Goal: Task Accomplishment & Management: Manage account settings

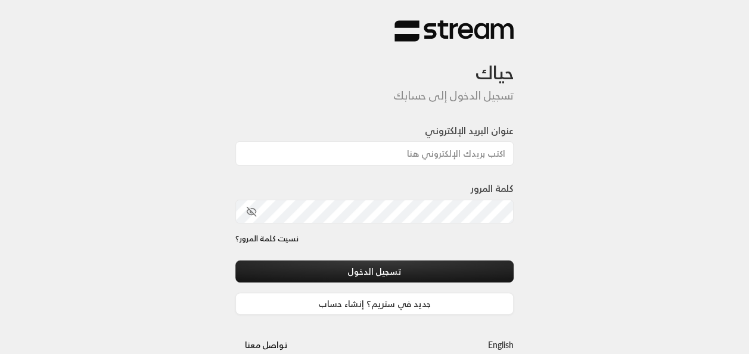
type input "[EMAIL_ADDRESS][DOMAIN_NAME]"
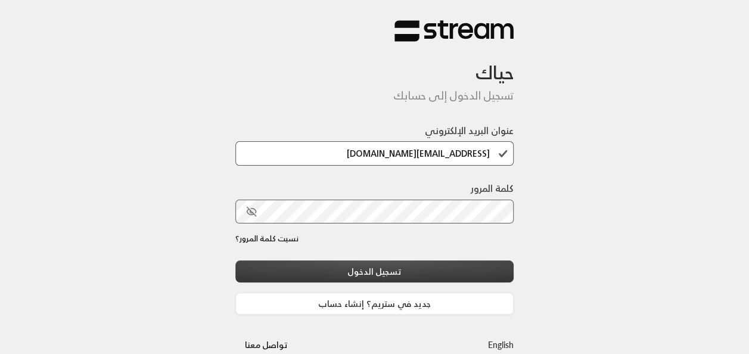
click at [422, 268] on button "تسجيل الدخول" at bounding box center [374, 271] width 279 height 22
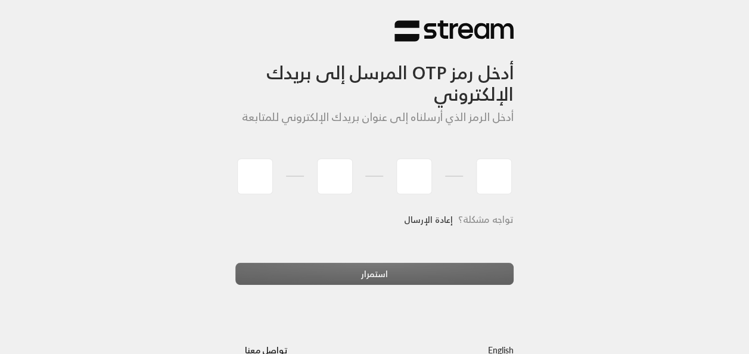
click at [423, 218] on link "إعادة الإرسال" at bounding box center [428, 219] width 49 height 24
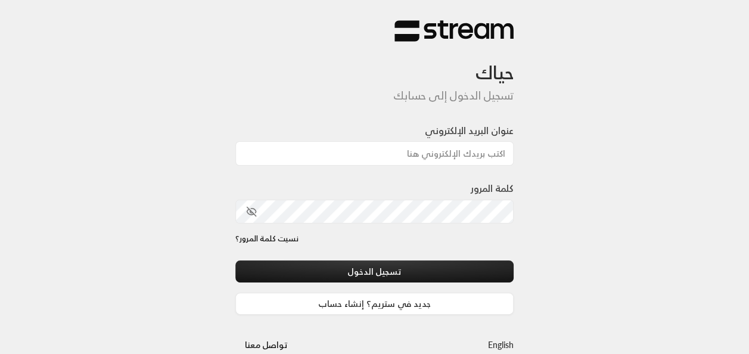
click at [310, 254] on div at bounding box center [408, 292] width 244 height 136
click at [411, 156] on input "عنوان البريد الإلكتروني" at bounding box center [374, 153] width 279 height 24
type input "[EMAIL_ADDRESS][DOMAIN_NAME]"
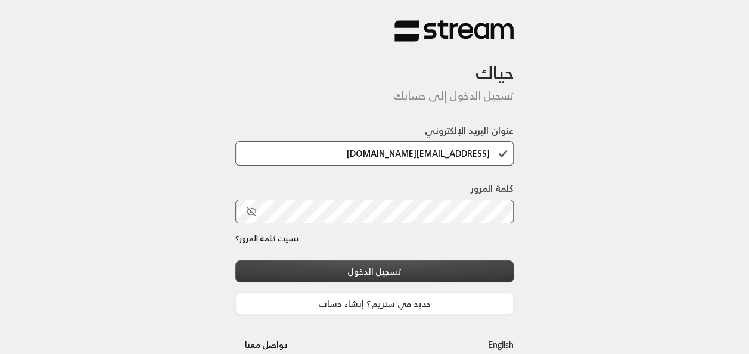
click at [394, 277] on button "تسجيل الدخول" at bounding box center [374, 271] width 279 height 22
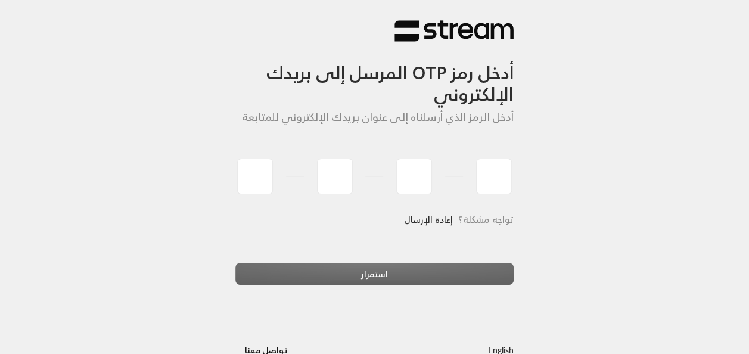
click at [235, 241] on div "تواجه مشكلة؟ إعادة الإرسال" at bounding box center [374, 234] width 279 height 55
click at [236, 234] on h6 "تواجه مشكلة؟ إعادة الإرسال" at bounding box center [374, 220] width 279 height 26
click at [266, 181] on input "tel" at bounding box center [255, 177] width 36 height 36
click at [374, 137] on div "أدخل رمز OTP المرسل إلى بريدك الإلكتروني أدخل الرمز الذي أرسلناه إلى عنوان بريد…" at bounding box center [374, 98] width 279 height 112
click at [396, 269] on div "استمرار" at bounding box center [374, 279] width 279 height 32
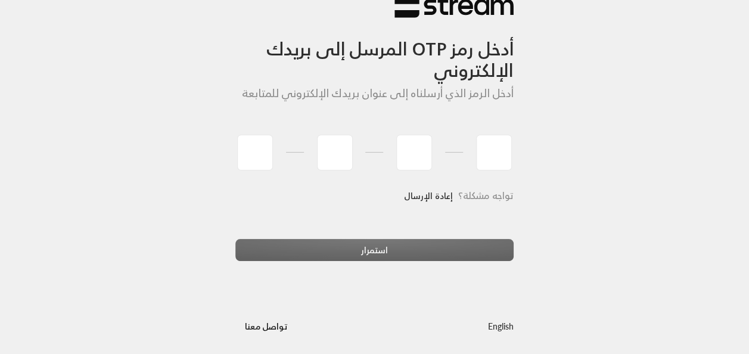
scroll to position [27, 0]
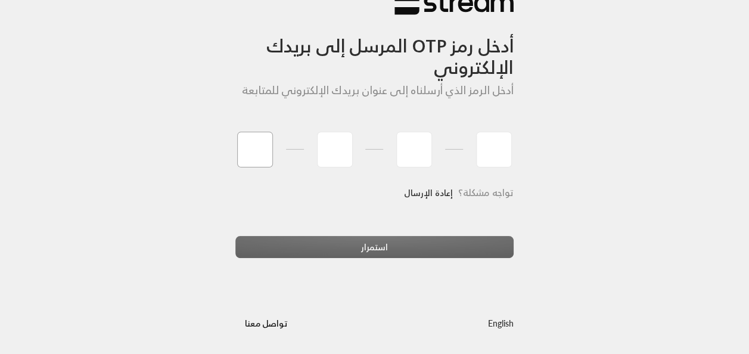
click at [250, 153] on input "tel" at bounding box center [255, 150] width 36 height 36
type input "9"
type input "7"
type input "2"
type input "5"
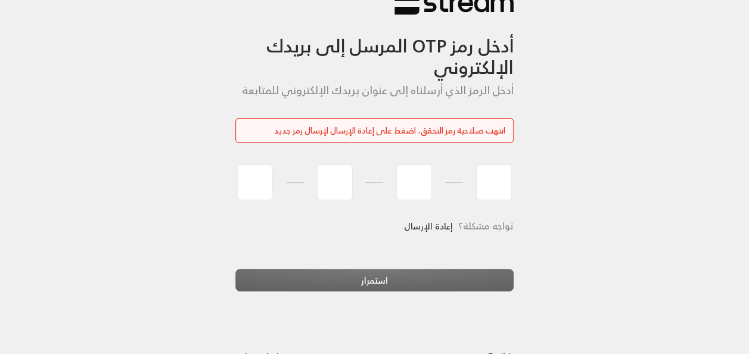
click at [426, 231] on link "إعادة الإرسال" at bounding box center [428, 226] width 49 height 24
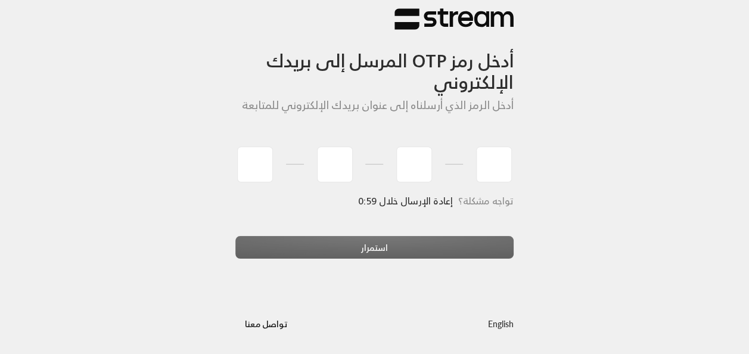
scroll to position [12, 0]
type input "9"
type input "3"
type input "4"
type input "0"
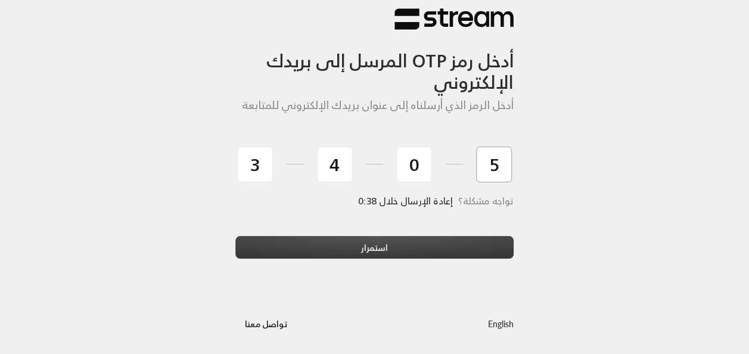
type input "5"
click at [415, 255] on button "استمرار" at bounding box center [374, 247] width 279 height 22
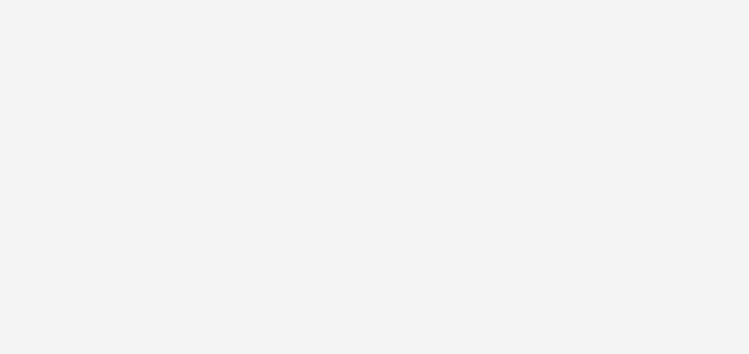
scroll to position [0, 0]
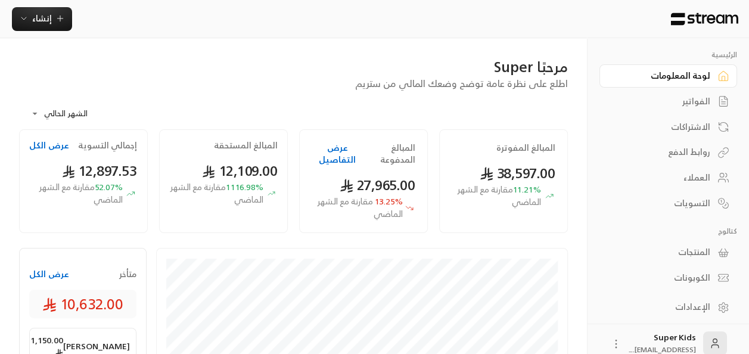
click at [53, 275] on button "عرض الكل" at bounding box center [49, 274] width 40 height 12
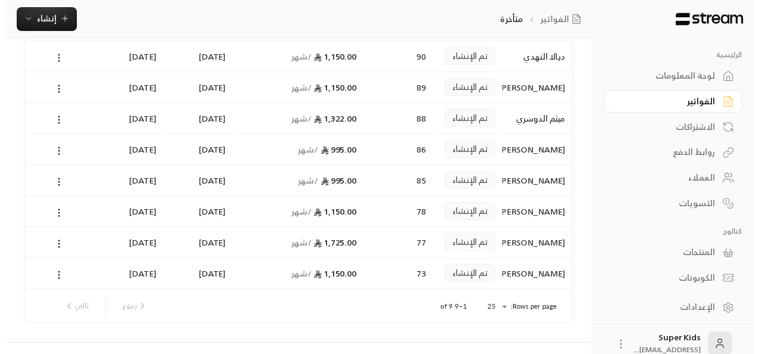
scroll to position [151, 0]
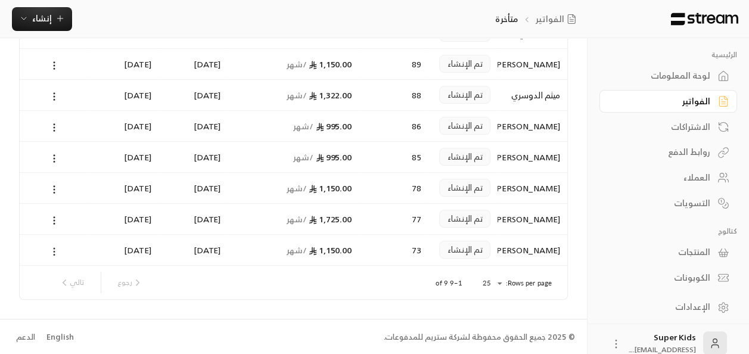
click at [57, 249] on icon at bounding box center [54, 251] width 11 height 11
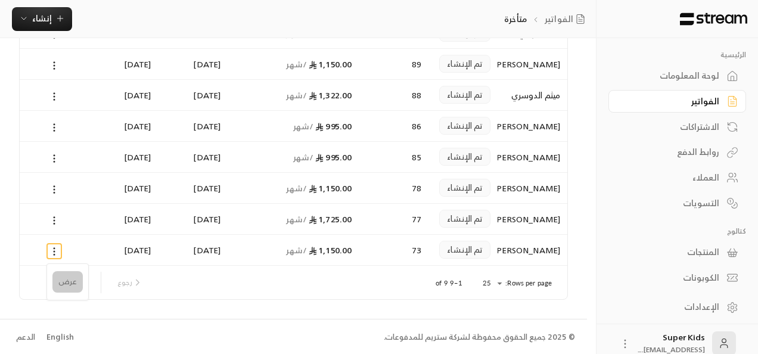
click at [56, 279] on li "عرض" at bounding box center [67, 281] width 30 height 21
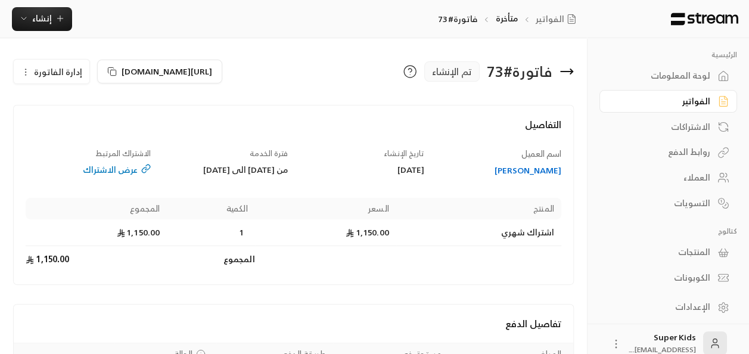
click at [55, 73] on span "إدارة الفاتورة" at bounding box center [58, 71] width 48 height 15
click at [73, 124] on link "إلغاء" at bounding box center [58, 127] width 74 height 21
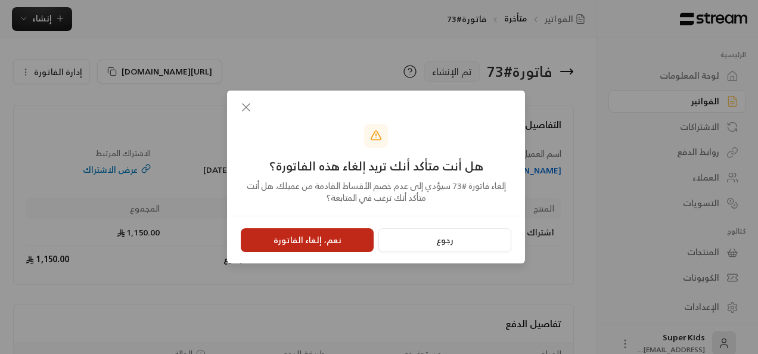
click at [326, 232] on button "نعم، إلغاء الفاتورة" at bounding box center [307, 240] width 133 height 24
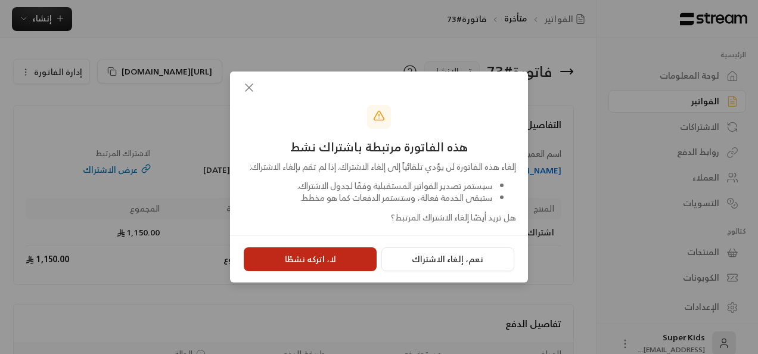
click at [335, 268] on button "لا، اتركه نشطًا" at bounding box center [310, 259] width 133 height 24
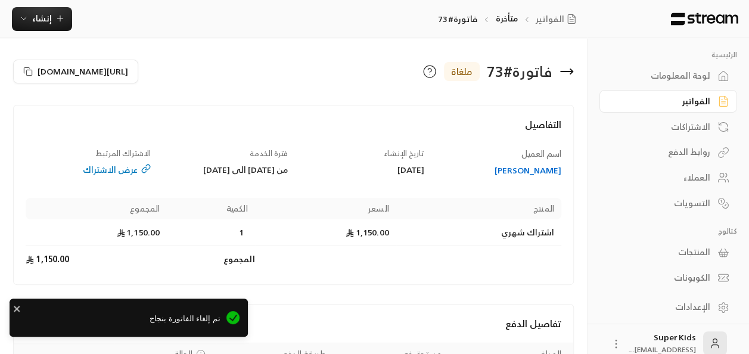
scroll to position [113, 0]
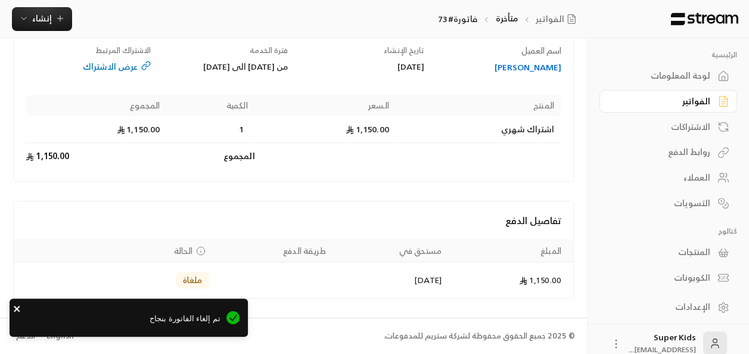
click at [17, 309] on icon "close" at bounding box center [17, 309] width 6 height 6
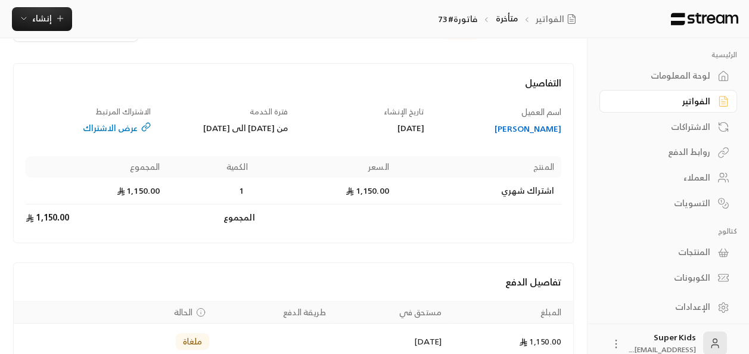
scroll to position [5, 0]
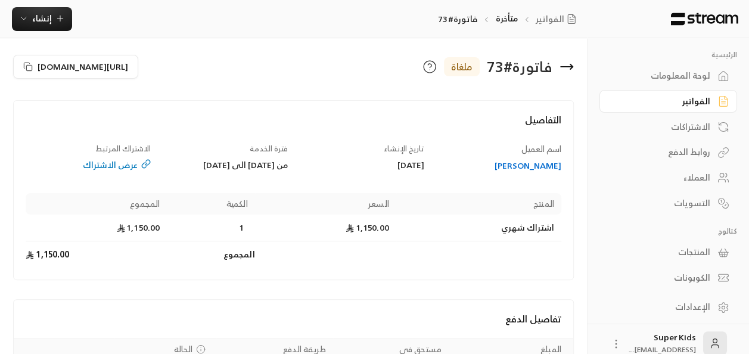
click at [564, 66] on icon at bounding box center [567, 67] width 14 height 14
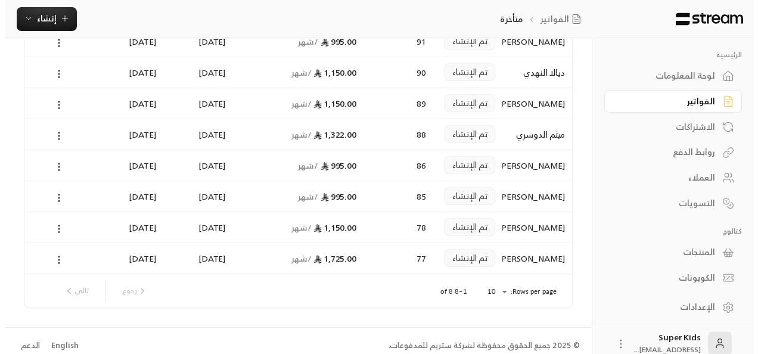
scroll to position [120, 0]
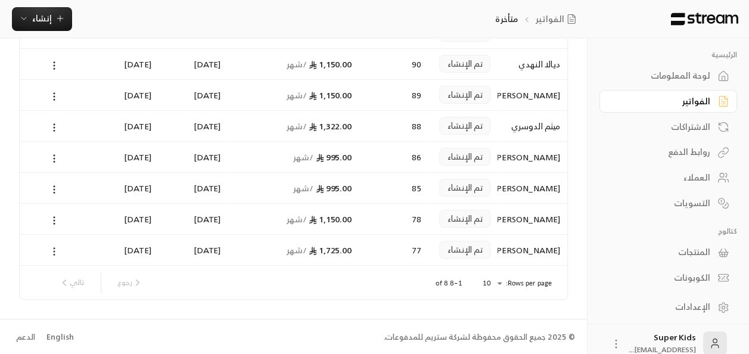
click at [55, 250] on icon at bounding box center [54, 251] width 11 height 11
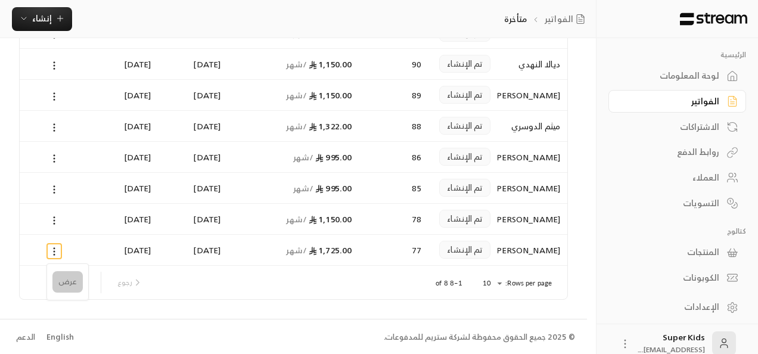
click at [74, 283] on li "عرض" at bounding box center [67, 281] width 30 height 21
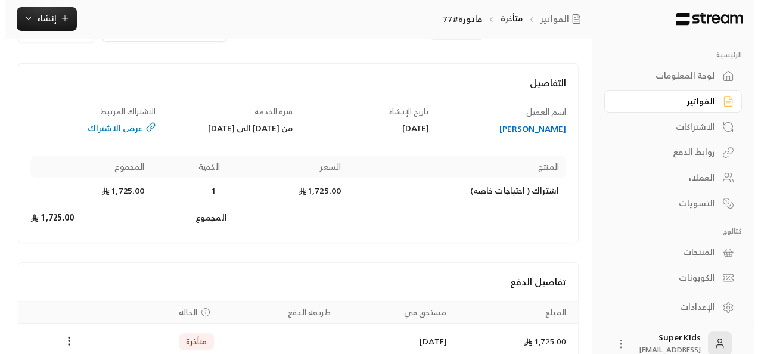
scroll to position [113, 0]
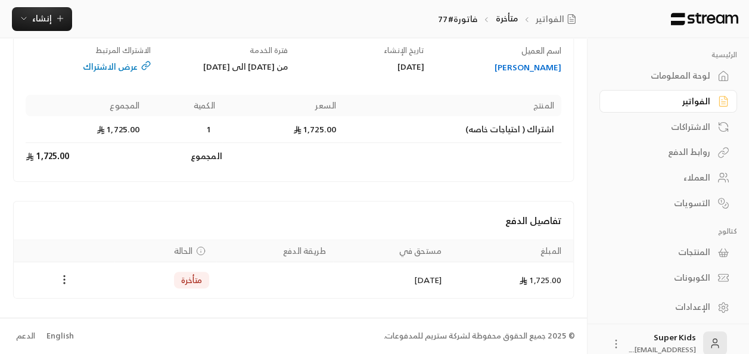
click at [64, 279] on circle "Payments" at bounding box center [64, 279] width 1 height 1
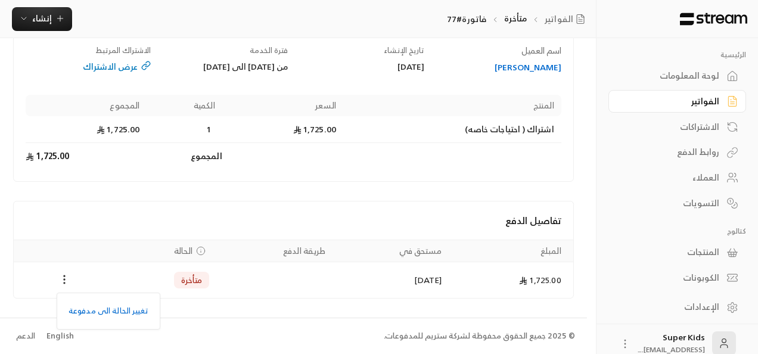
click at [116, 214] on div at bounding box center [379, 177] width 758 height 354
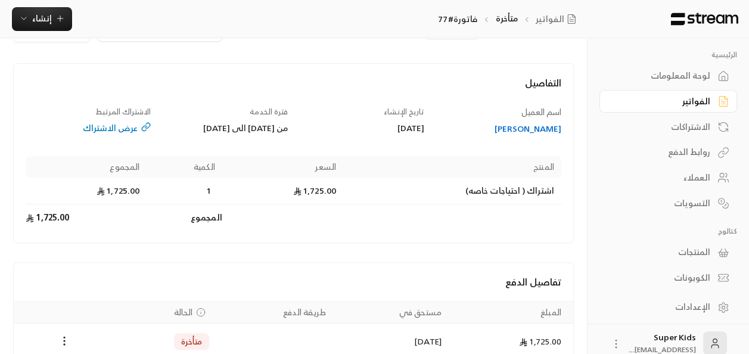
scroll to position [0, 0]
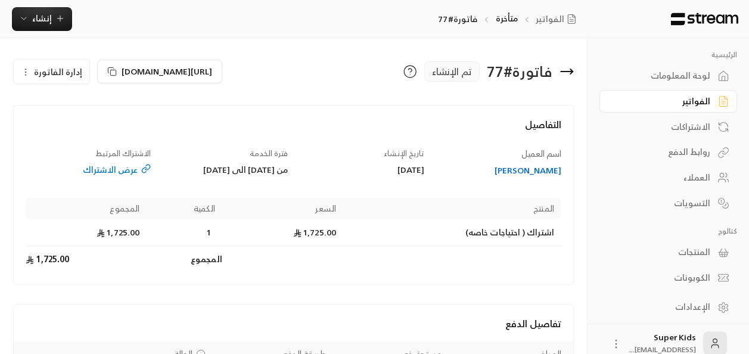
click at [570, 72] on icon at bounding box center [567, 72] width 12 height 0
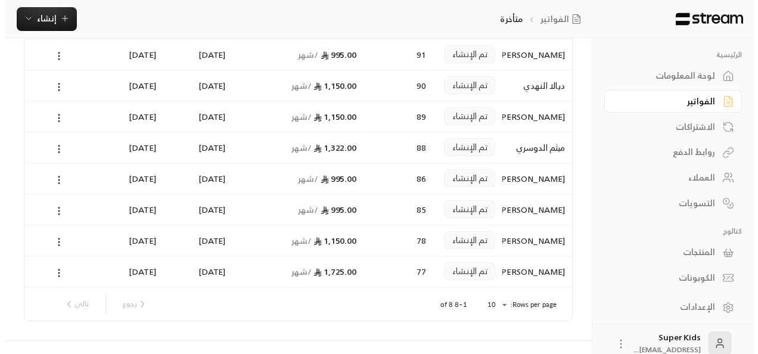
scroll to position [120, 0]
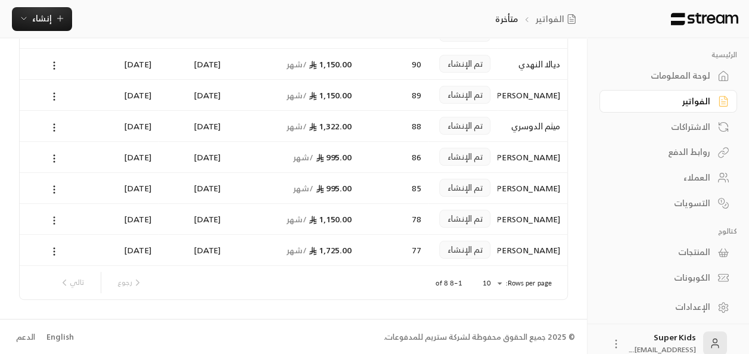
click at [55, 220] on icon at bounding box center [54, 220] width 11 height 11
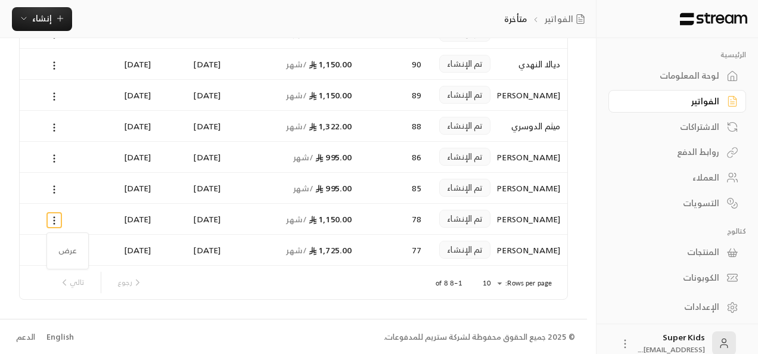
click at [586, 184] on div at bounding box center [379, 177] width 758 height 354
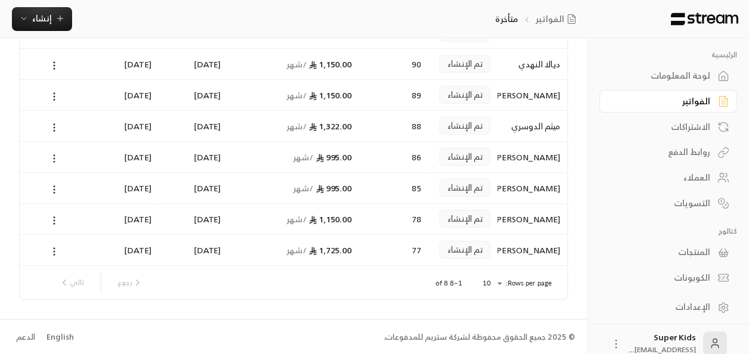
click at [51, 154] on icon at bounding box center [54, 158] width 11 height 11
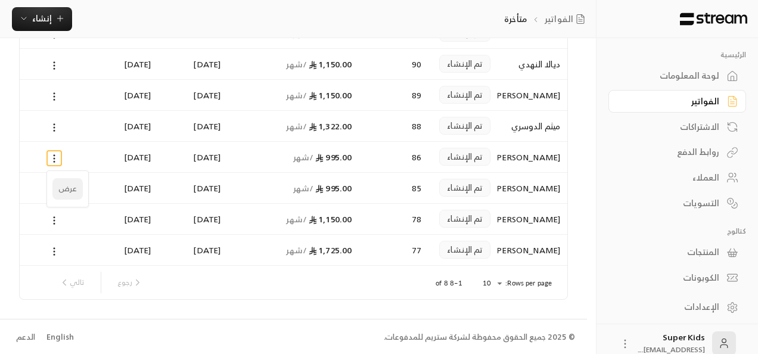
click at [67, 184] on li "عرض" at bounding box center [67, 188] width 30 height 21
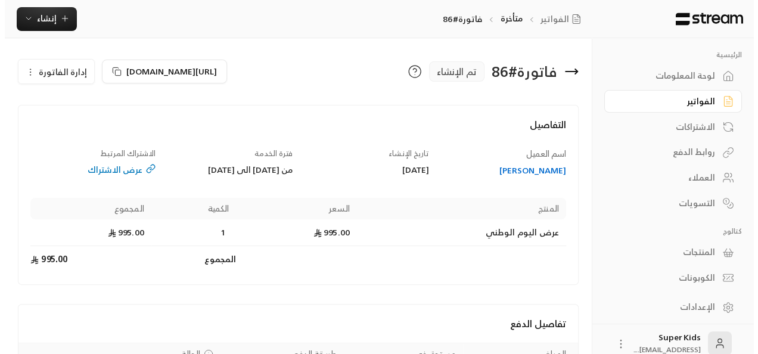
scroll to position [113, 0]
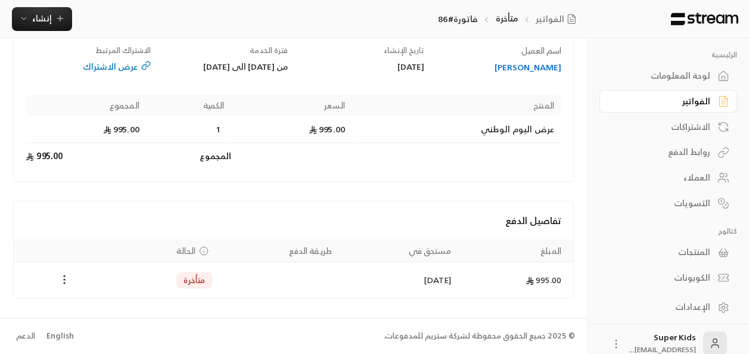
click at [64, 283] on circle "Payments" at bounding box center [64, 283] width 1 height 1
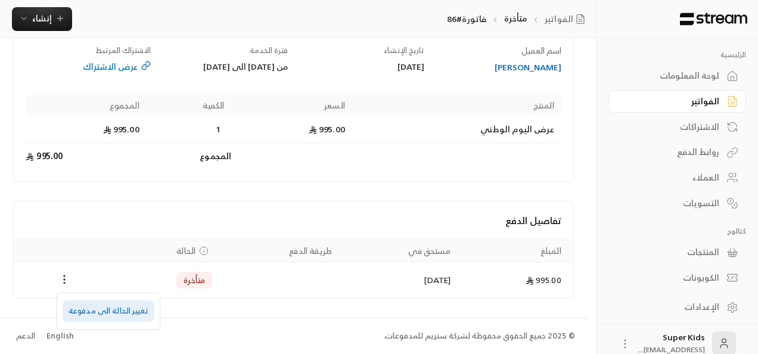
click at [93, 310] on li "تغيير الحالة الى مدفوعة" at bounding box center [109, 310] width 92 height 21
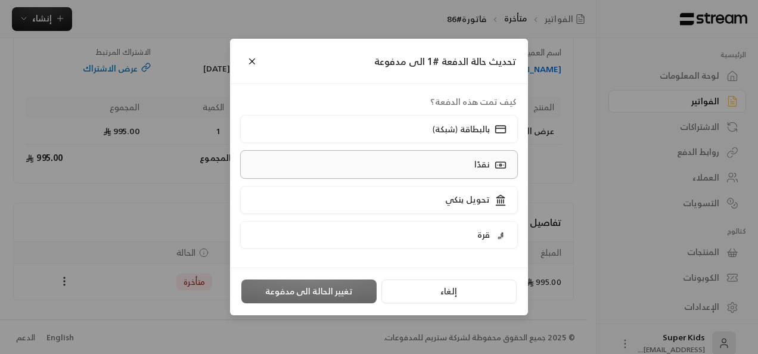
click at [386, 161] on label "نقدًا" at bounding box center [379, 164] width 278 height 28
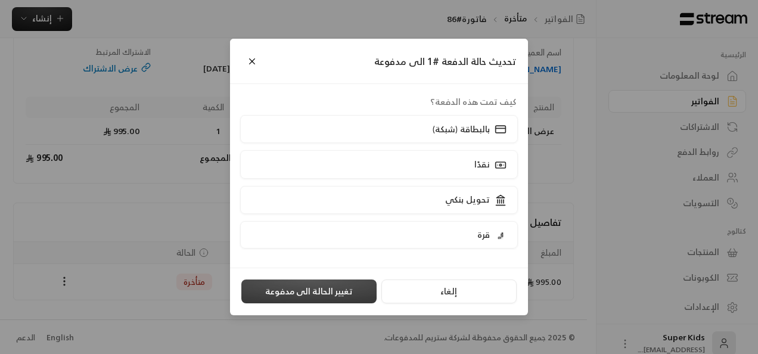
click at [324, 292] on button "تغيير الحالة الى مدفوعة" at bounding box center [308, 292] width 135 height 24
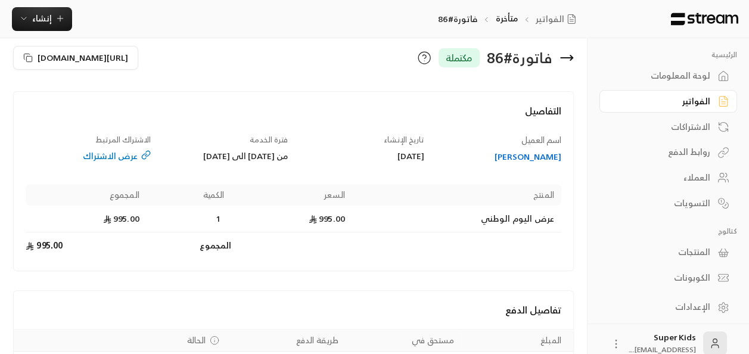
scroll to position [0, 0]
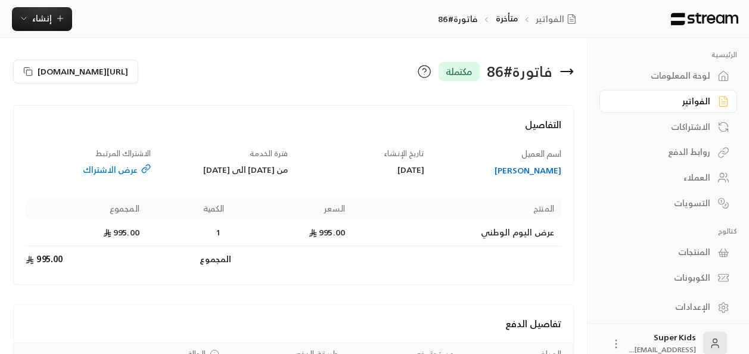
click at [567, 75] on icon at bounding box center [567, 71] width 14 height 14
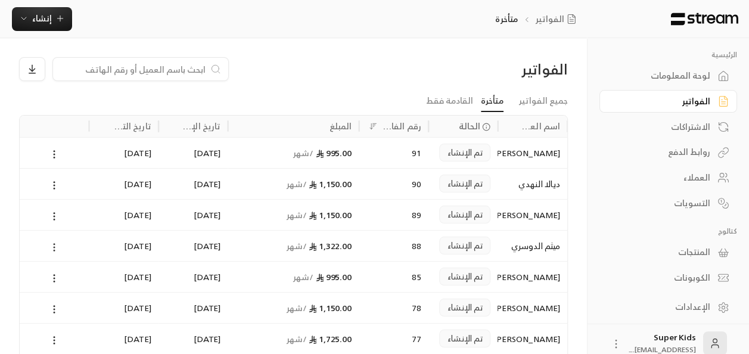
click at [51, 248] on icon at bounding box center [54, 247] width 11 height 11
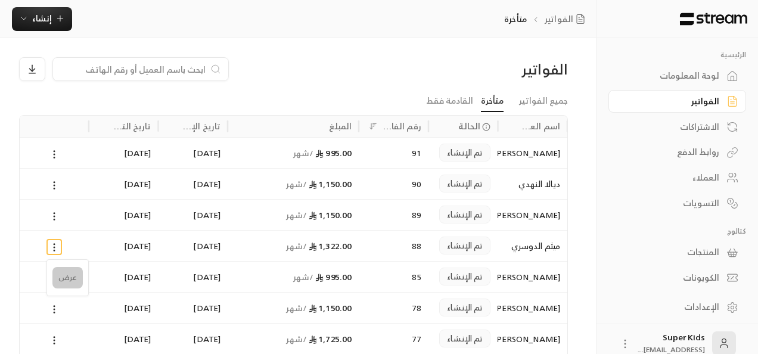
click at [68, 274] on li "عرض" at bounding box center [67, 277] width 30 height 21
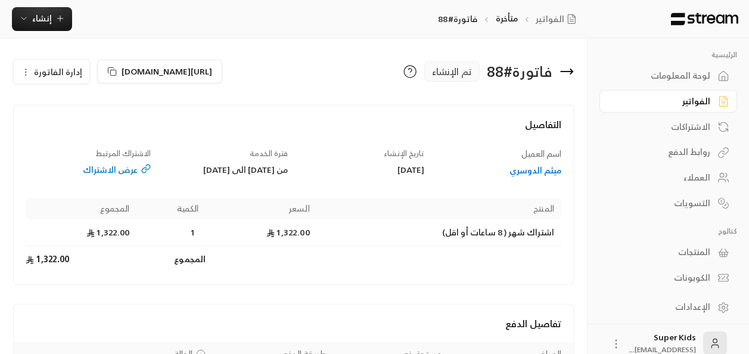
click at [565, 69] on icon at bounding box center [567, 71] width 14 height 14
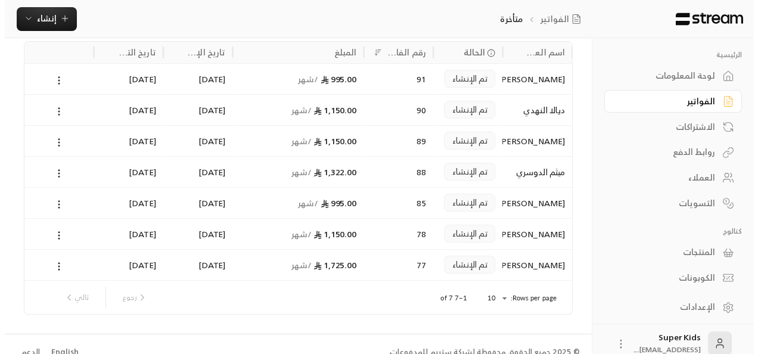
scroll to position [89, 0]
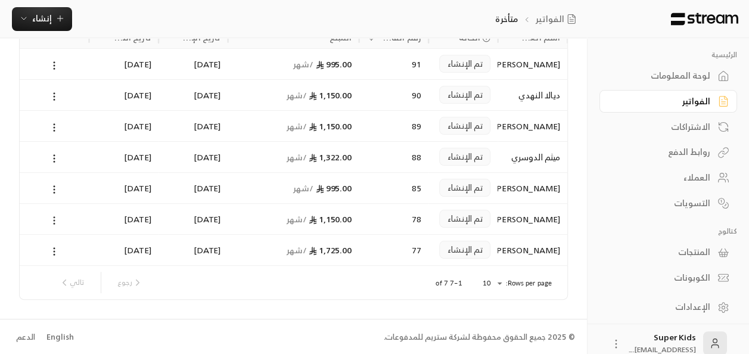
click at [56, 218] on icon at bounding box center [54, 220] width 11 height 11
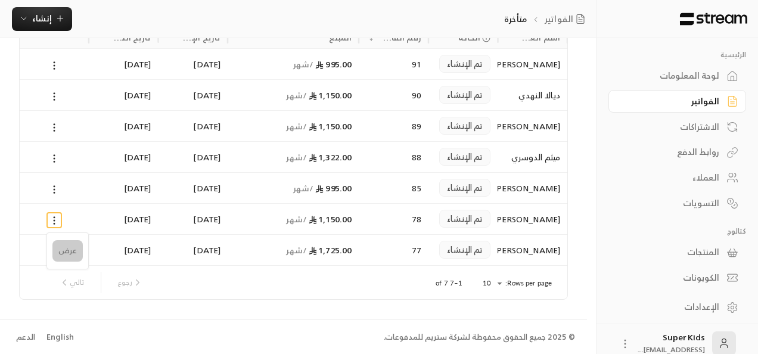
click at [67, 252] on li "عرض" at bounding box center [67, 250] width 30 height 21
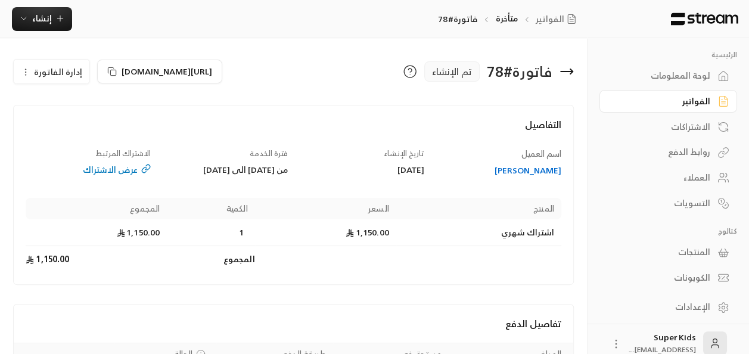
click at [62, 64] on span "إدارة الفاتورة" at bounding box center [58, 71] width 48 height 15
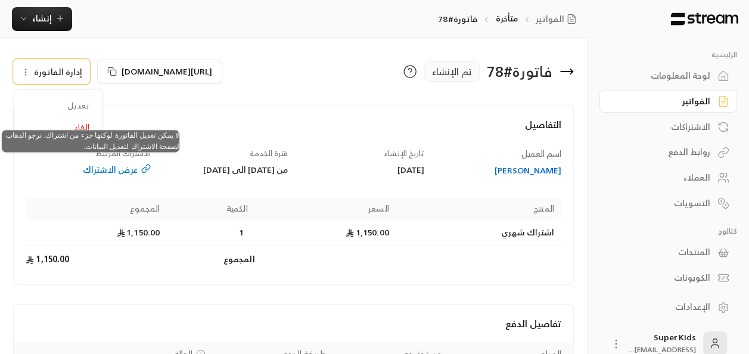
click at [70, 106] on span "تعديل" at bounding box center [58, 105] width 74 height 21
click at [89, 103] on span "تعديل" at bounding box center [58, 105] width 74 height 21
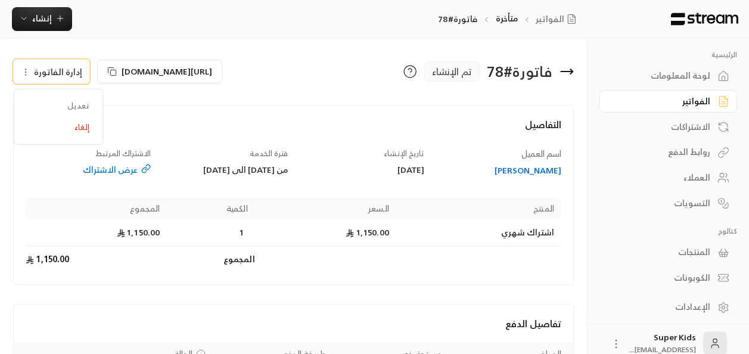
click at [103, 170] on div "عرض الاشتراك" at bounding box center [88, 170] width 125 height 12
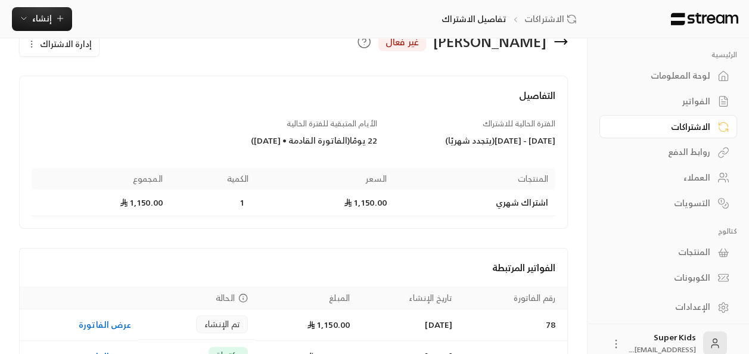
scroll to position [101, 0]
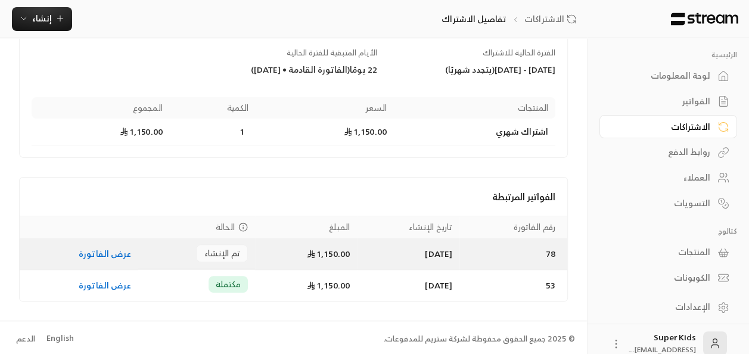
click at [105, 251] on link "عرض الفاتورة" at bounding box center [105, 253] width 52 height 15
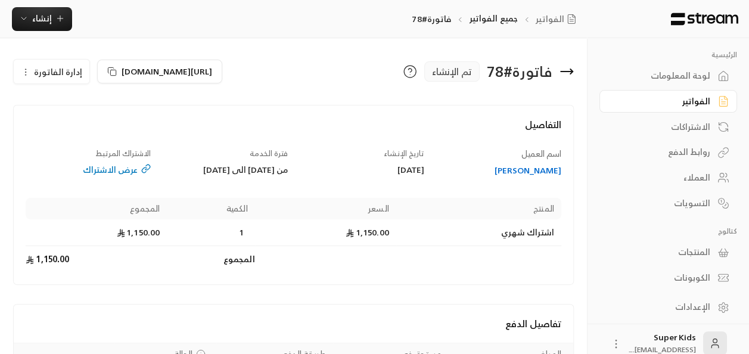
click at [49, 75] on span "إدارة الفاتورة" at bounding box center [58, 71] width 48 height 15
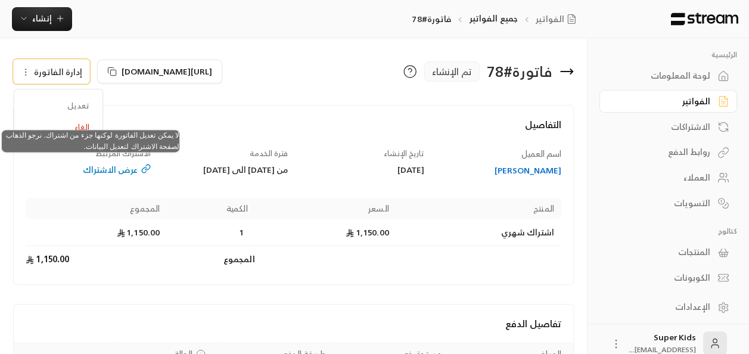
click at [83, 108] on span "تعديل" at bounding box center [58, 105] width 74 height 21
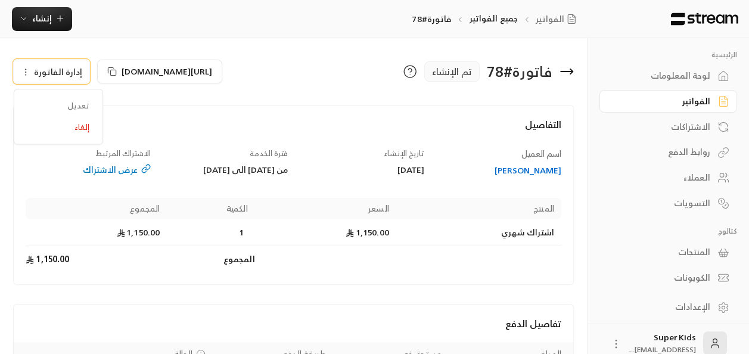
click at [315, 87] on div "فاتورة # 78 تم الإنشاء [URL][DOMAIN_NAME] إدارة الفاتورة تعديل إلغاء" at bounding box center [293, 76] width 561 height 38
click at [567, 72] on icon at bounding box center [567, 72] width 12 height 0
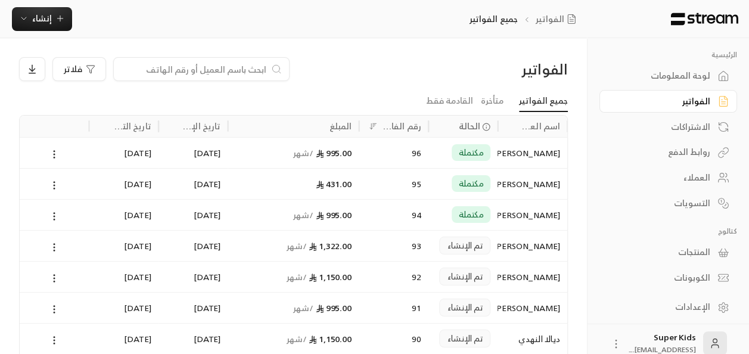
click at [686, 77] on div "لوحة المعلومات" at bounding box center [663, 76] width 96 height 12
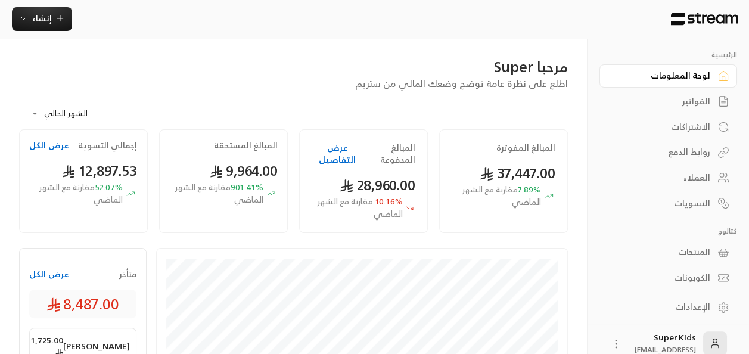
click at [47, 271] on button "عرض الكل" at bounding box center [49, 274] width 40 height 12
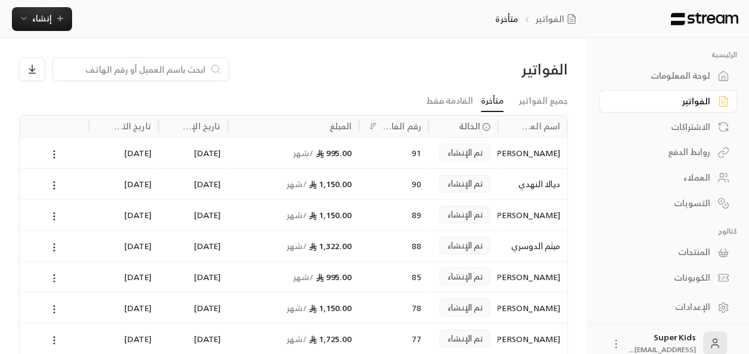
click at [54, 281] on circle at bounding box center [54, 281] width 1 height 1
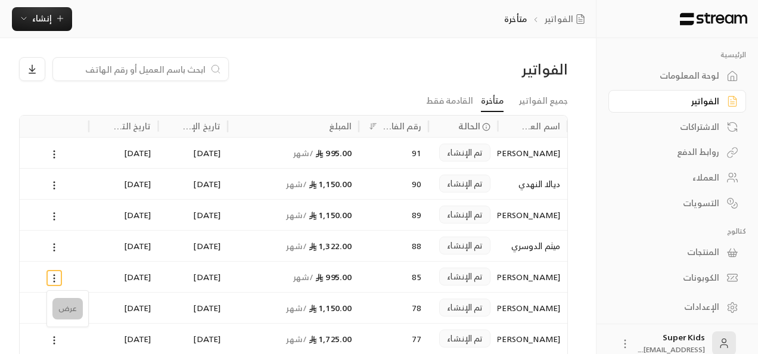
click at [66, 314] on li "عرض" at bounding box center [67, 308] width 30 height 21
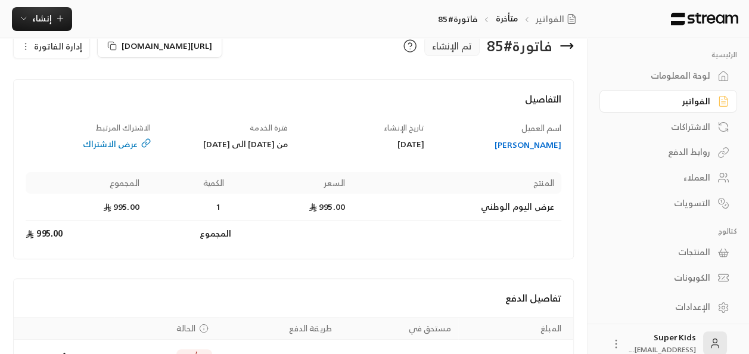
scroll to position [113, 0]
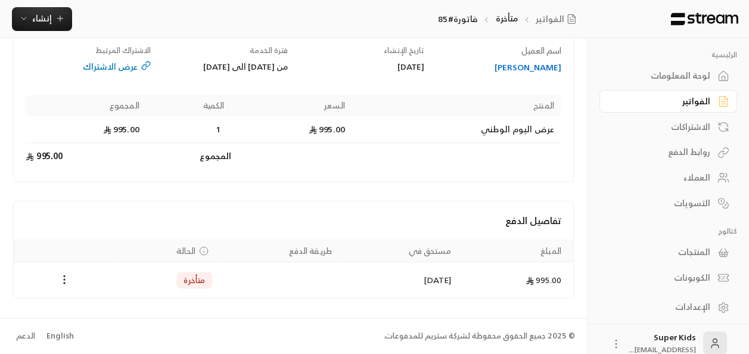
click at [674, 77] on div "لوحة المعلومات" at bounding box center [663, 76] width 96 height 12
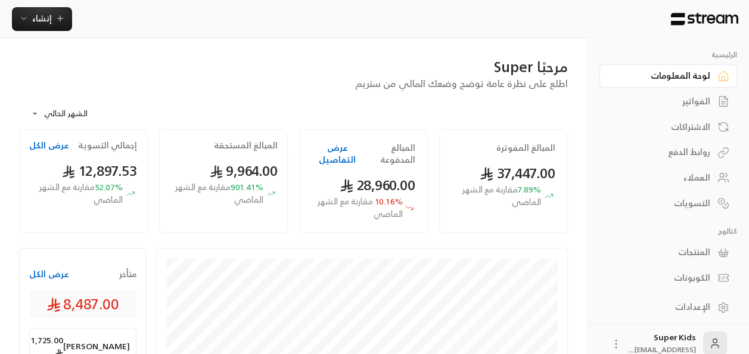
click at [57, 275] on button "عرض الكل" at bounding box center [49, 274] width 40 height 12
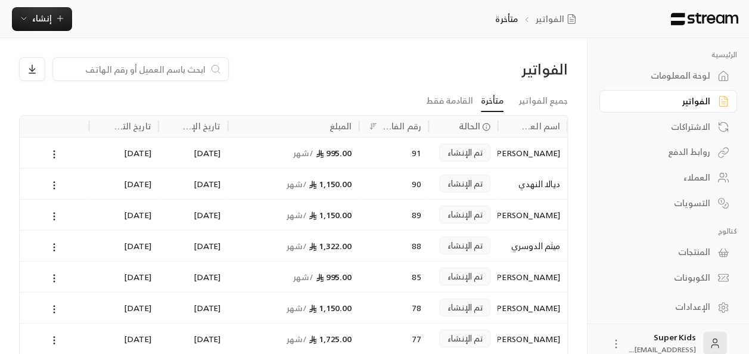
click at [244, 111] on ul "جميع الفواتير متأخرة القادمة فقط" at bounding box center [293, 101] width 549 height 21
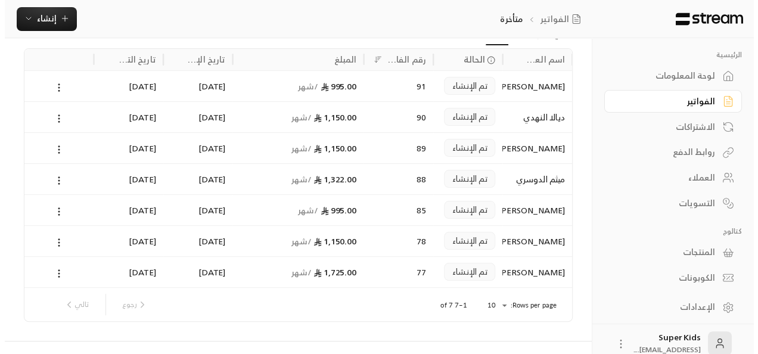
scroll to position [73, 0]
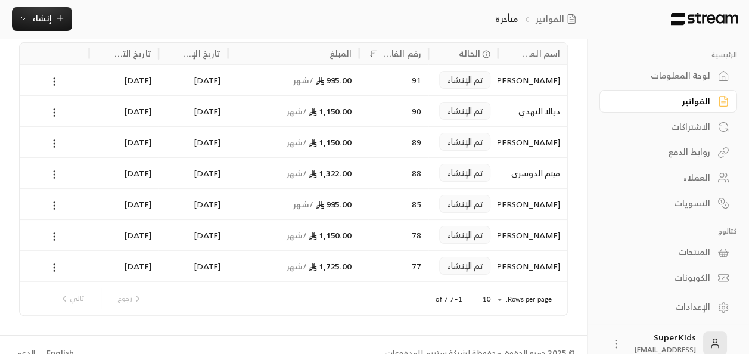
click at [54, 172] on icon at bounding box center [54, 174] width 11 height 11
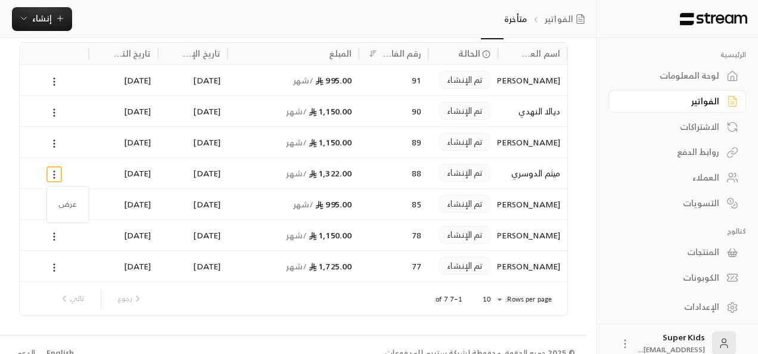
click at [54, 172] on div at bounding box center [379, 177] width 758 height 354
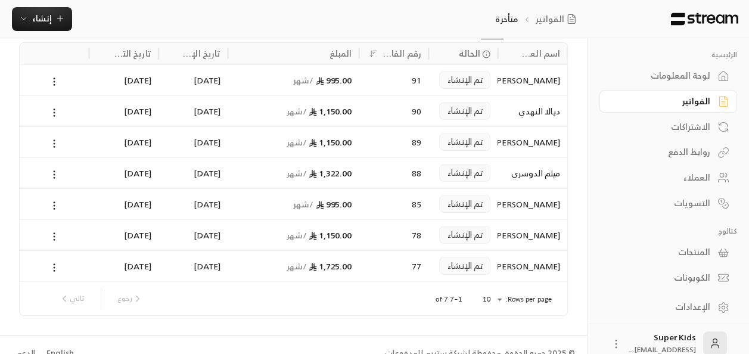
click at [52, 144] on icon at bounding box center [54, 143] width 11 height 11
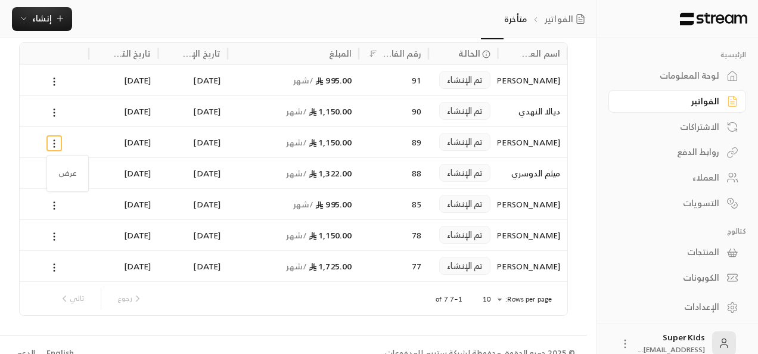
click at [52, 144] on div at bounding box center [379, 177] width 758 height 354
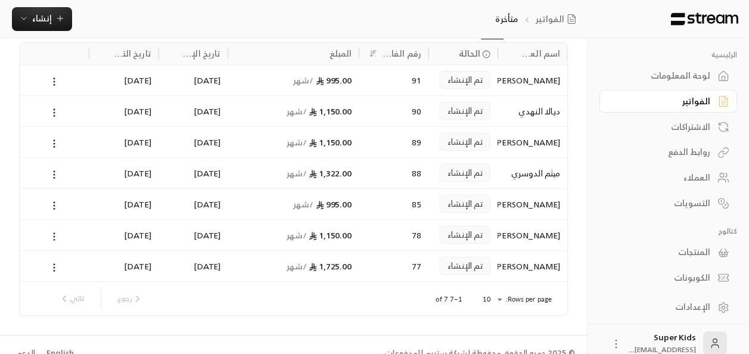
click at [54, 236] on icon at bounding box center [54, 236] width 11 height 11
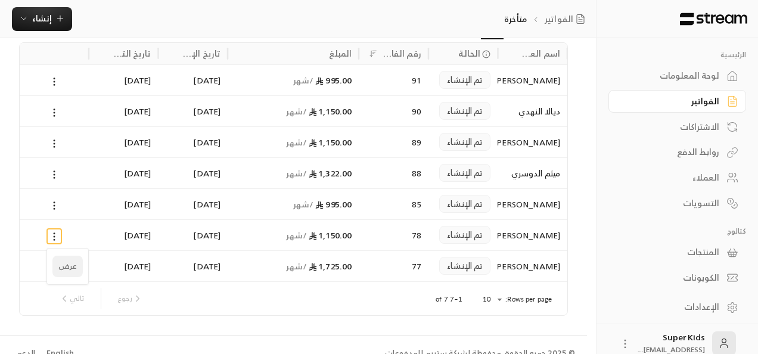
click at [68, 260] on li "عرض" at bounding box center [67, 266] width 30 height 21
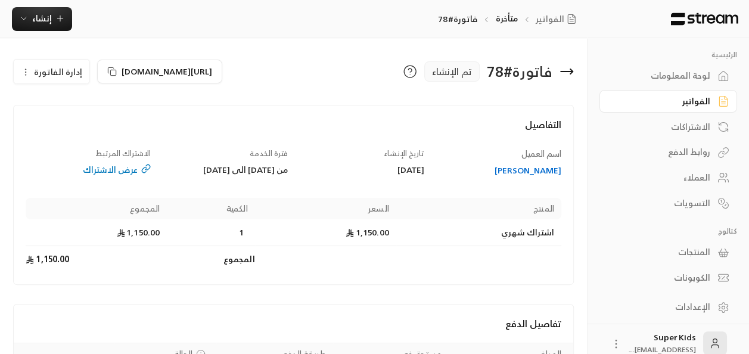
click at [51, 76] on span "إدارة الفاتورة" at bounding box center [58, 71] width 48 height 15
click at [82, 129] on span "إلغاء" at bounding box center [82, 127] width 15 height 10
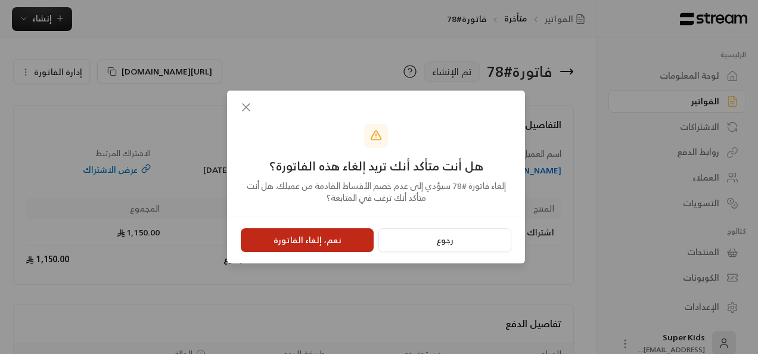
click at [311, 240] on button "نعم، إلغاء الفاتورة" at bounding box center [307, 240] width 133 height 24
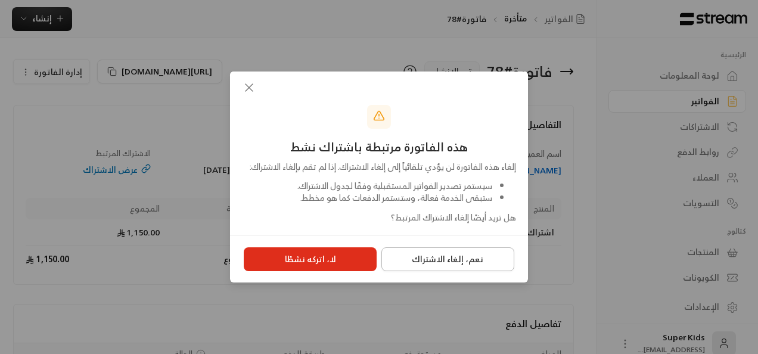
click at [453, 268] on button "نعم، إلغاء الاشتراك" at bounding box center [448, 259] width 133 height 24
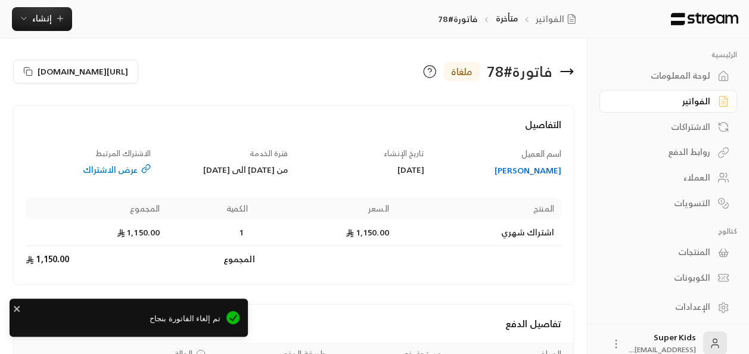
click at [570, 70] on icon at bounding box center [567, 71] width 14 height 14
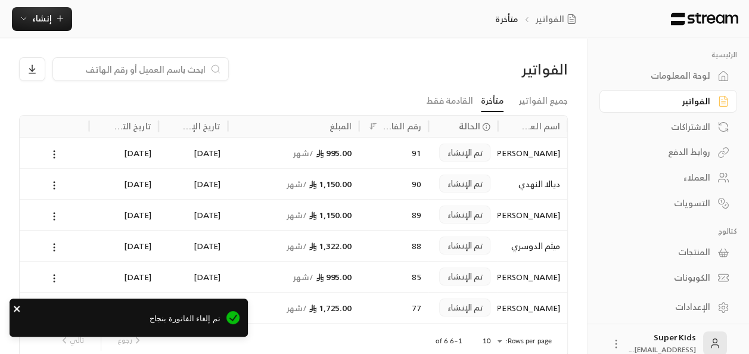
click at [17, 308] on icon "close" at bounding box center [17, 309] width 6 height 6
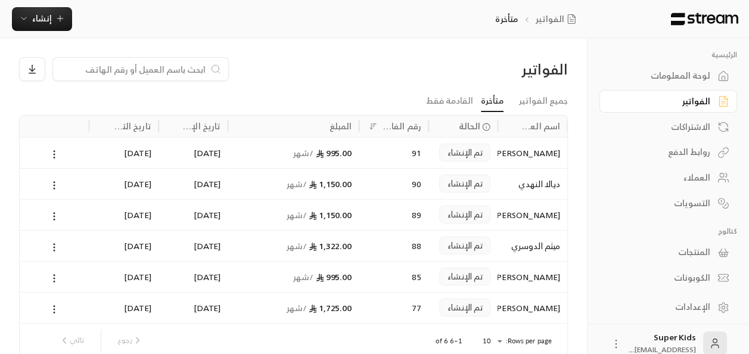
scroll to position [13, 0]
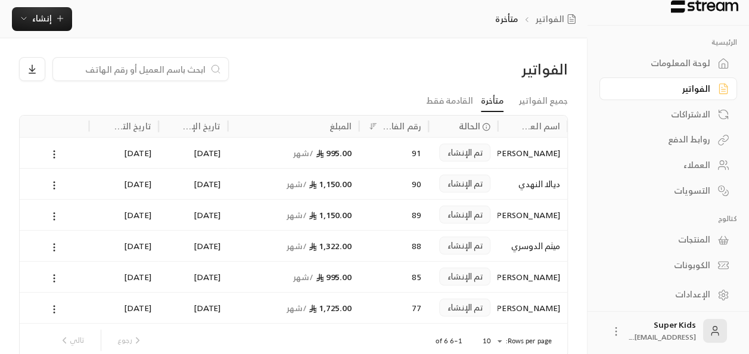
click at [501, 246] on div "ميثم الدوسري" at bounding box center [533, 245] width 70 height 31
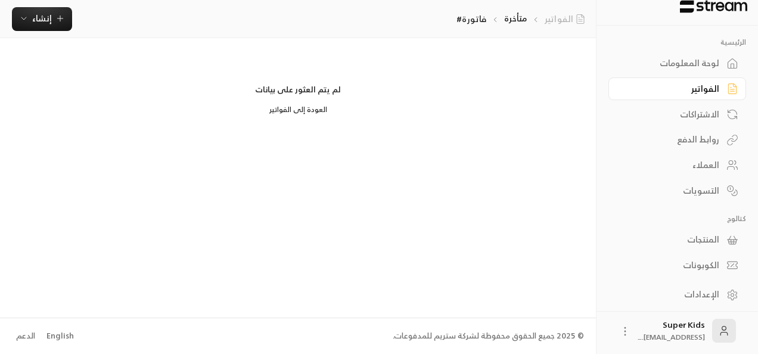
click at [573, 24] on link "الفواتير" at bounding box center [567, 19] width 45 height 12
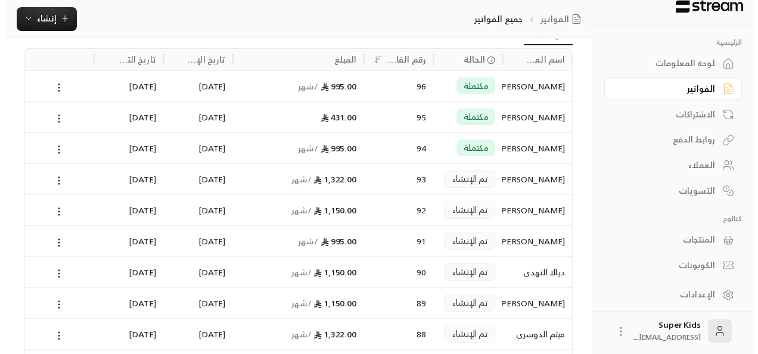
scroll to position [79, 0]
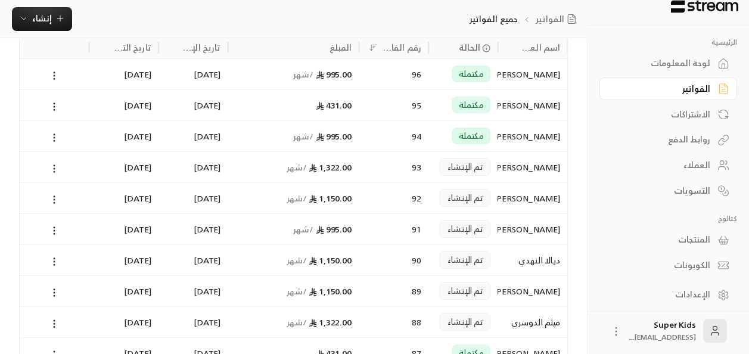
click at [54, 166] on icon at bounding box center [54, 168] width 11 height 11
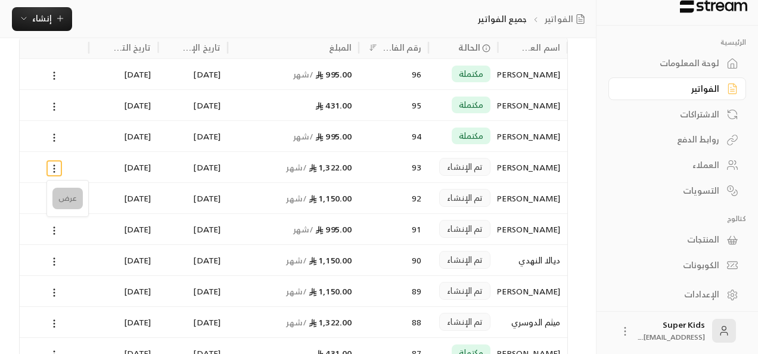
click at [70, 196] on li "عرض" at bounding box center [67, 198] width 30 height 21
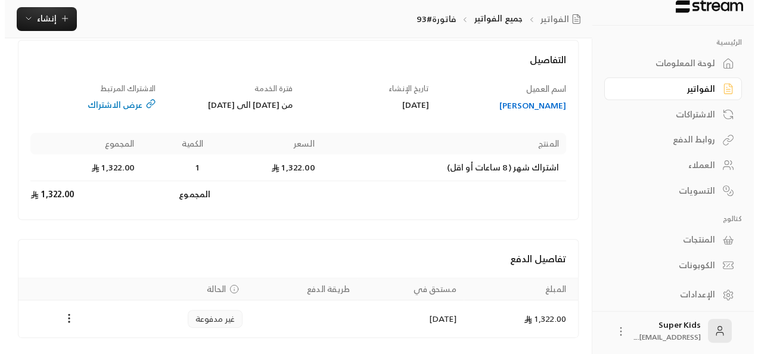
scroll to position [113, 0]
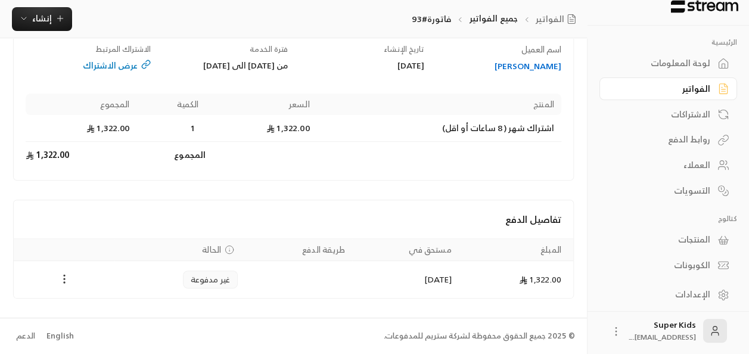
click at [64, 280] on circle "Payments" at bounding box center [64, 278] width 1 height 1
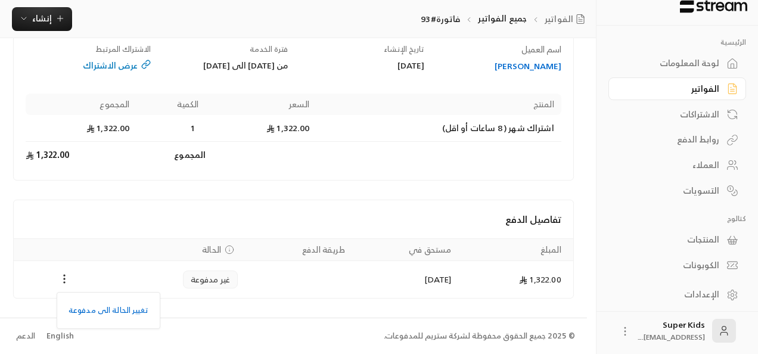
click at [126, 222] on div at bounding box center [379, 177] width 758 height 354
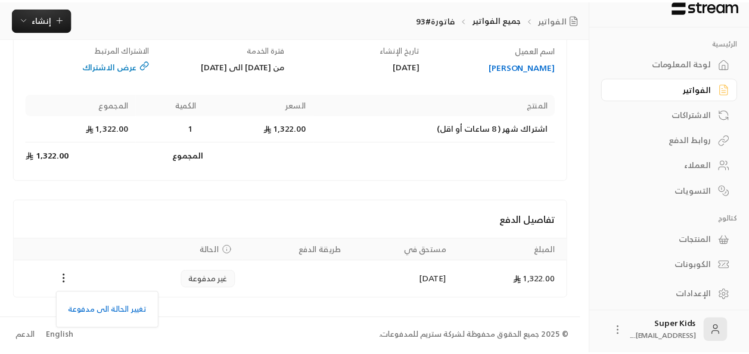
scroll to position [102, 0]
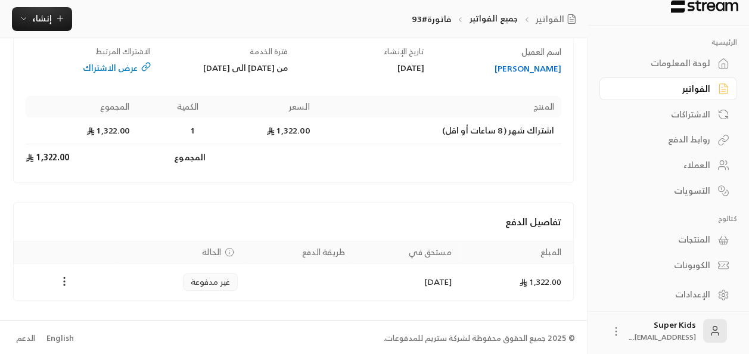
click at [63, 287] on icon "Payments" at bounding box center [64, 281] width 12 height 12
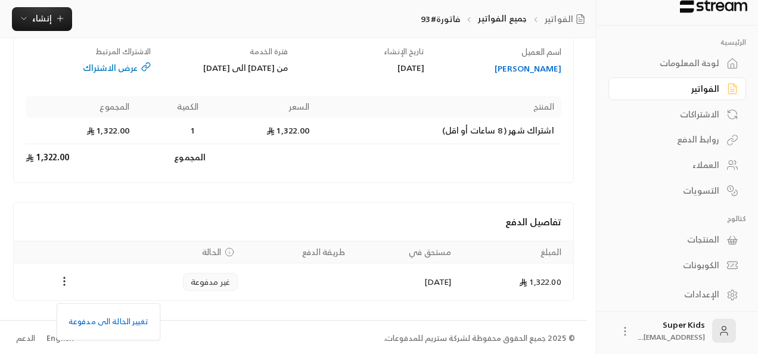
click at [120, 194] on div at bounding box center [379, 177] width 758 height 354
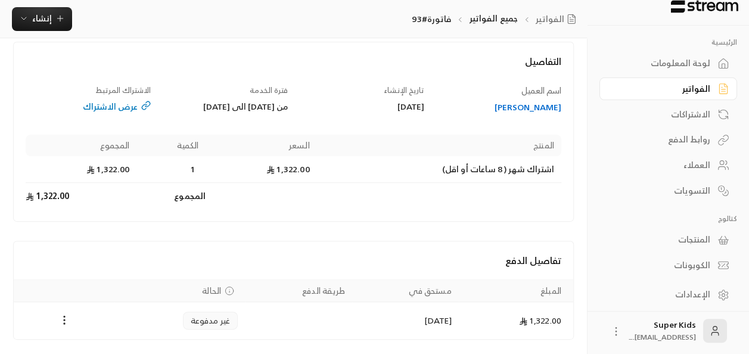
scroll to position [0, 0]
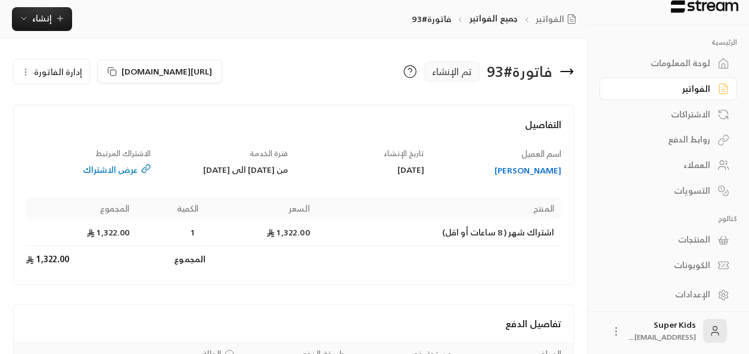
click at [564, 72] on icon at bounding box center [567, 72] width 12 height 0
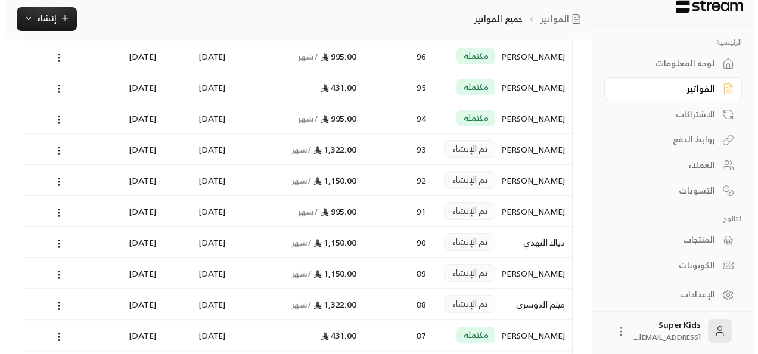
scroll to position [112, 0]
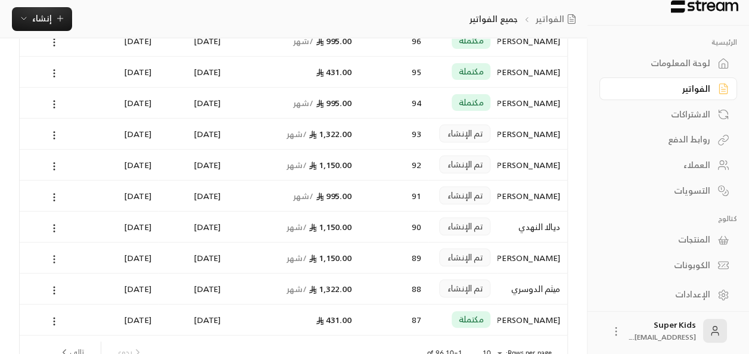
click at [54, 259] on icon at bounding box center [54, 259] width 11 height 11
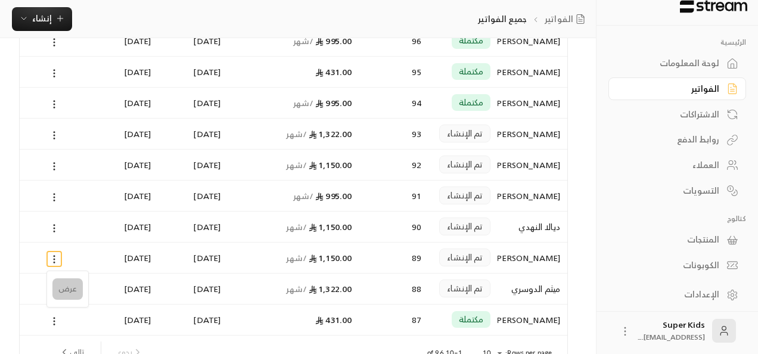
click at [69, 294] on li "عرض" at bounding box center [67, 288] width 30 height 21
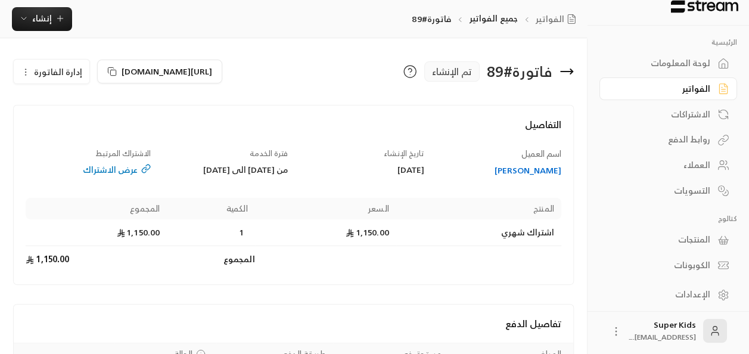
click at [565, 70] on icon at bounding box center [567, 71] width 14 height 14
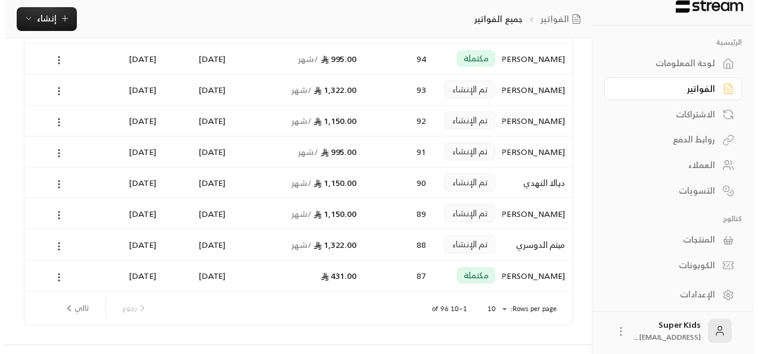
scroll to position [159, 0]
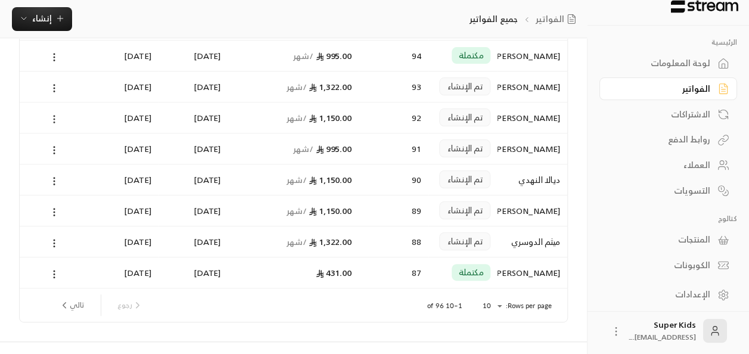
click at [52, 118] on icon at bounding box center [54, 119] width 11 height 11
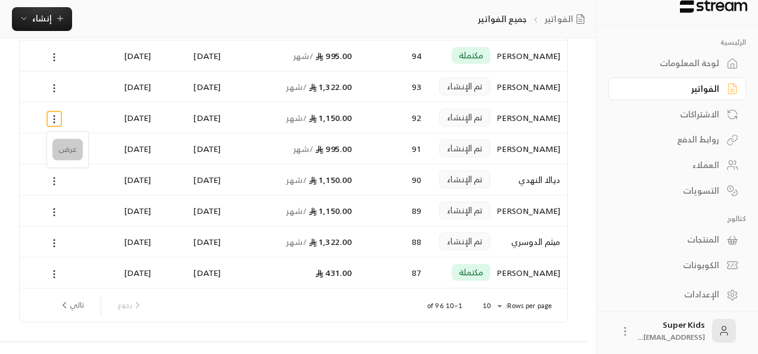
click at [68, 154] on li "عرض" at bounding box center [67, 149] width 30 height 21
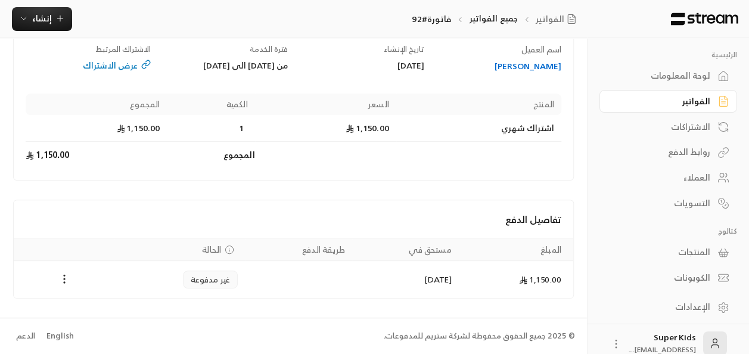
click at [700, 76] on div "لوحة المعلومات" at bounding box center [663, 76] width 96 height 12
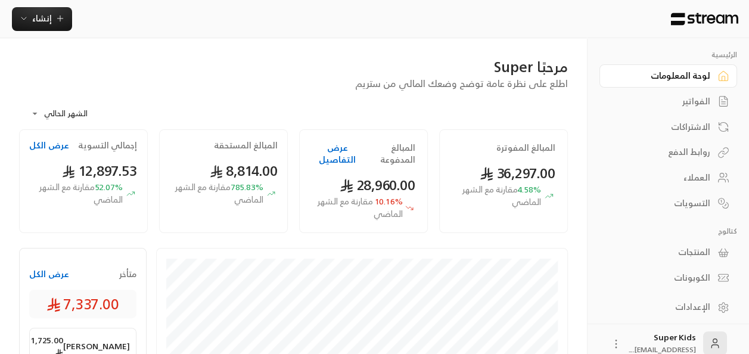
click at [47, 271] on button "عرض الكل" at bounding box center [49, 274] width 40 height 12
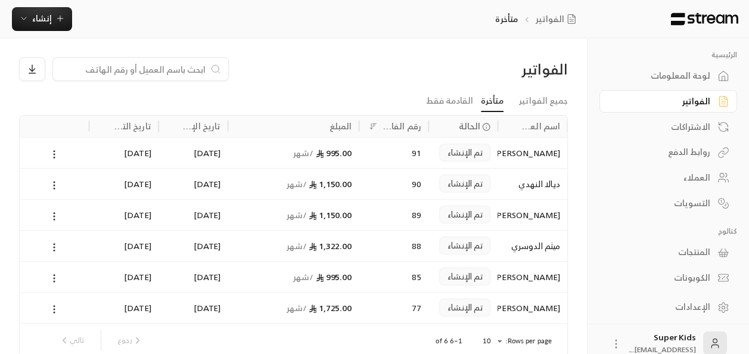
scroll to position [13, 0]
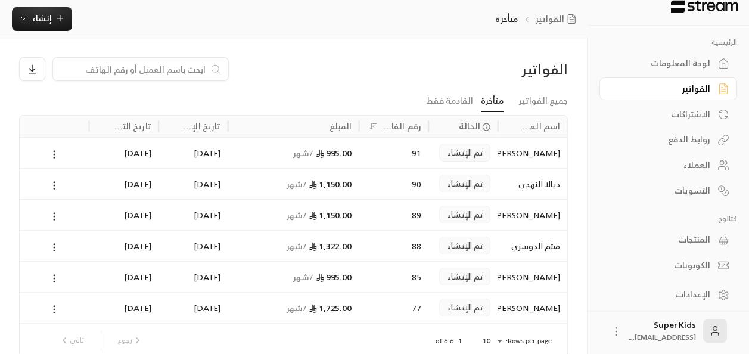
click at [52, 308] on icon at bounding box center [54, 309] width 11 height 11
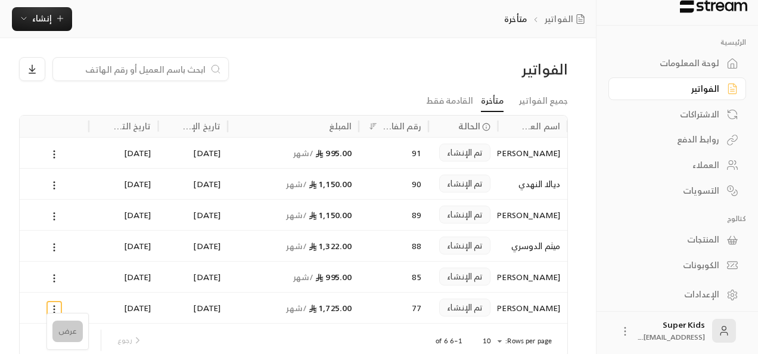
click at [70, 328] on li "عرض" at bounding box center [67, 331] width 30 height 21
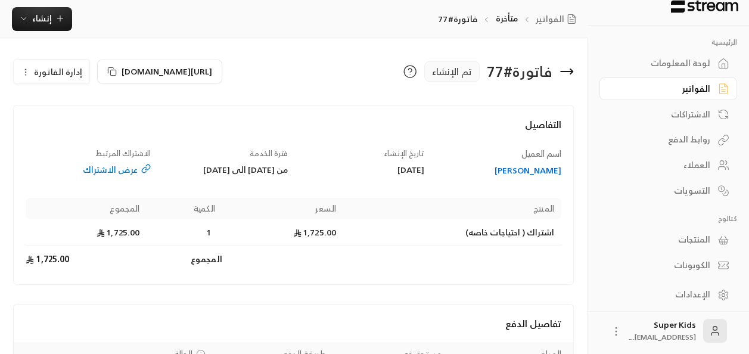
click at [708, 61] on div "لوحة المعلومات" at bounding box center [663, 63] width 96 height 12
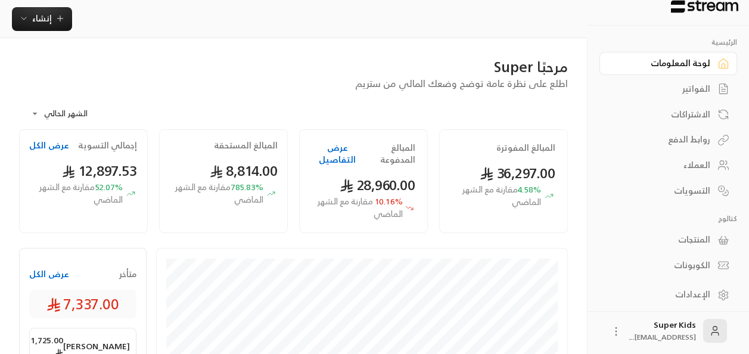
click at [711, 63] on link "لوحة المعلومات" at bounding box center [669, 63] width 138 height 23
click at [701, 83] on div "الفواتير" at bounding box center [663, 89] width 96 height 12
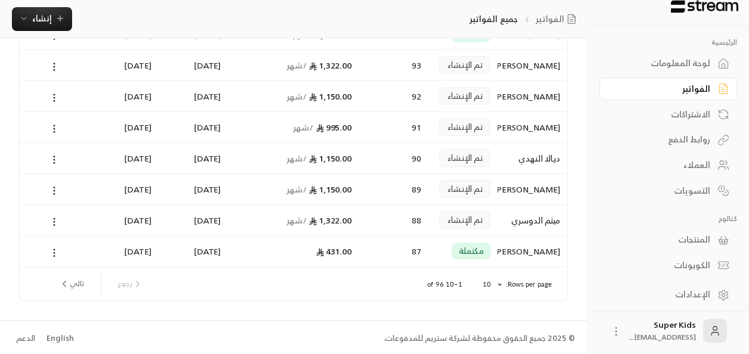
scroll to position [182, 0]
click at [73, 283] on button "تالي" at bounding box center [71, 282] width 35 height 20
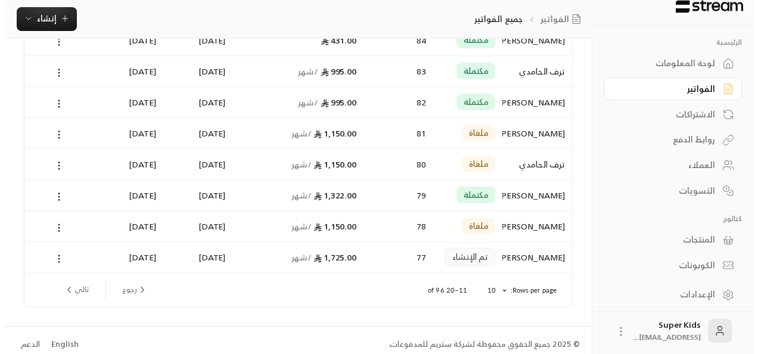
scroll to position [176, 0]
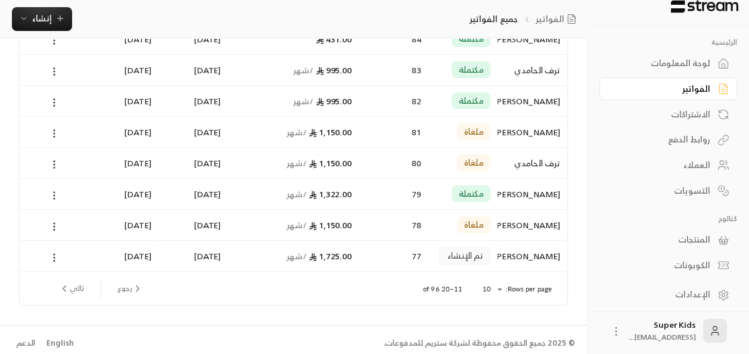
click at [54, 198] on circle at bounding box center [54, 198] width 1 height 1
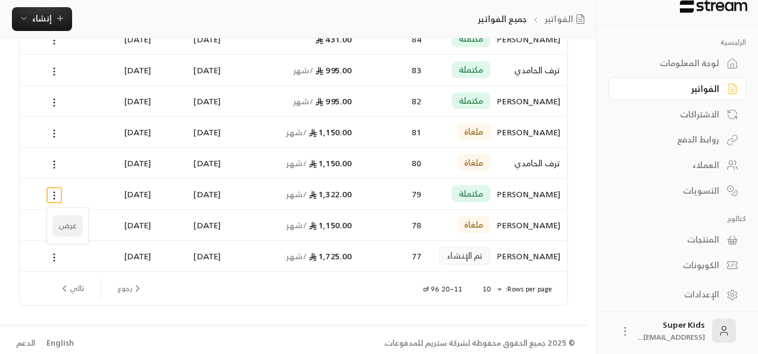
click at [68, 230] on li "عرض" at bounding box center [67, 225] width 30 height 21
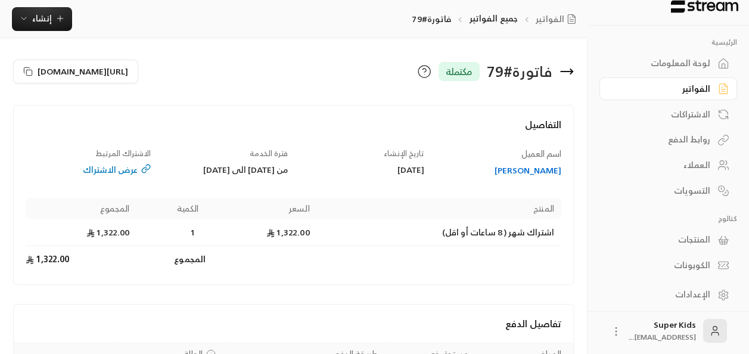
click at [570, 67] on icon at bounding box center [567, 71] width 14 height 14
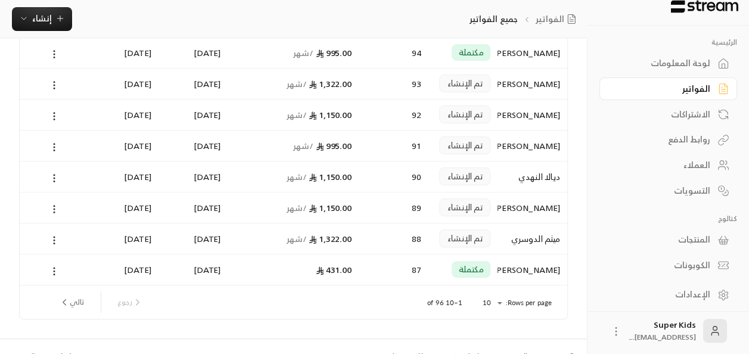
scroll to position [182, 0]
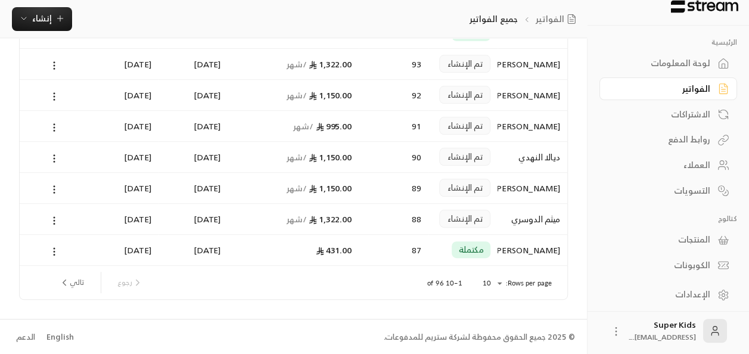
click at [69, 286] on button "تالي" at bounding box center [71, 282] width 35 height 20
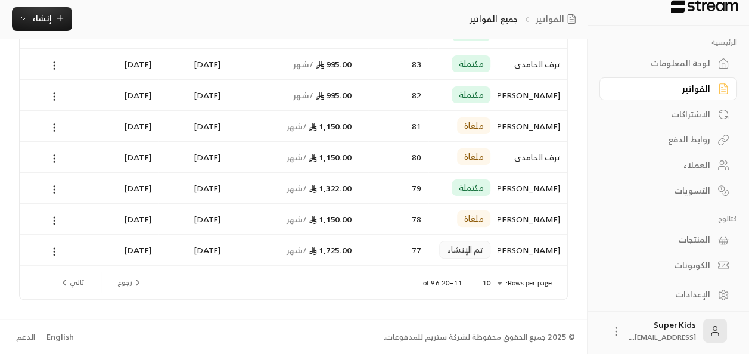
click at [74, 286] on button "تالي" at bounding box center [71, 282] width 35 height 20
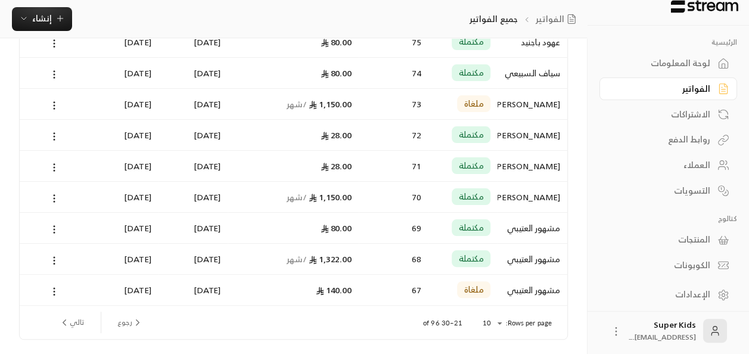
scroll to position [143, 0]
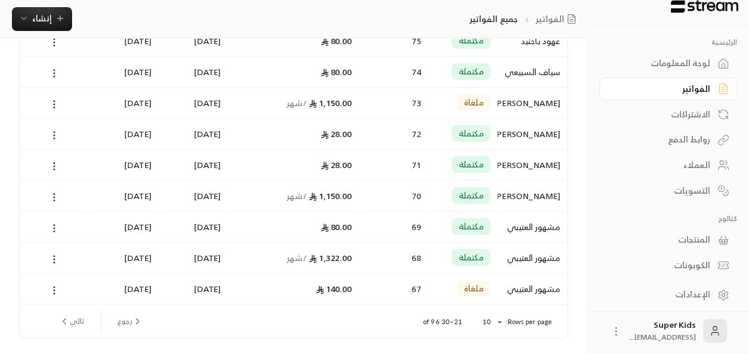
click at [69, 322] on button "تالي" at bounding box center [71, 321] width 35 height 20
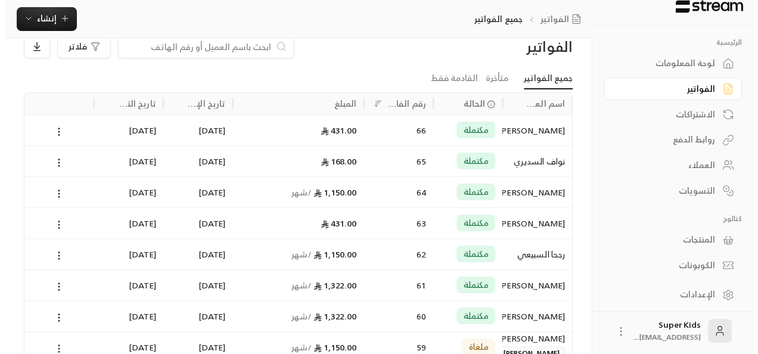
scroll to position [17, 0]
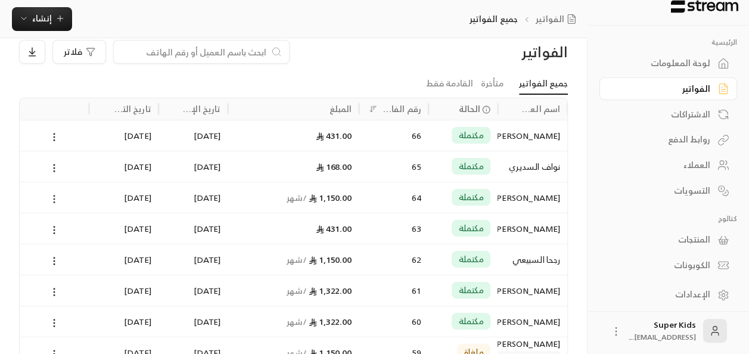
click at [54, 201] on circle at bounding box center [54, 201] width 1 height 1
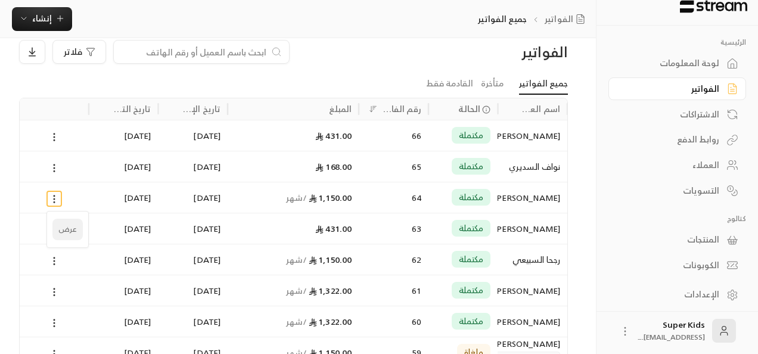
click at [67, 232] on li "عرض" at bounding box center [67, 229] width 30 height 21
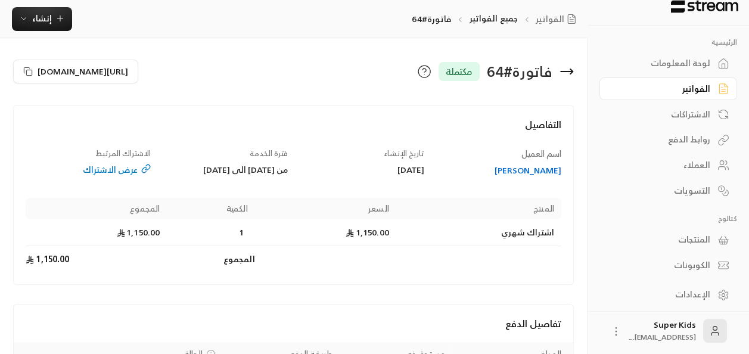
click at [32, 272] on td "1,150.00" at bounding box center [96, 259] width 141 height 26
click at [565, 77] on icon at bounding box center [567, 71] width 14 height 14
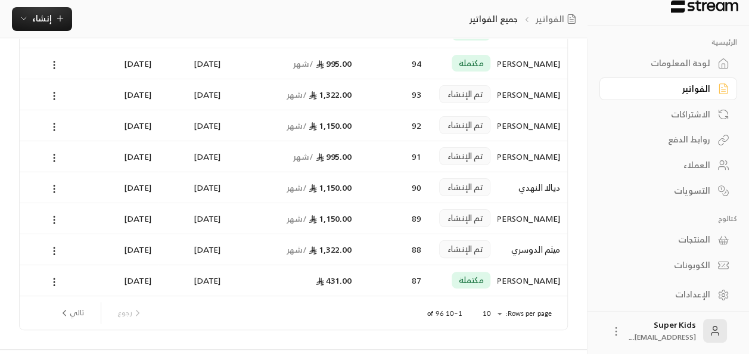
scroll to position [154, 0]
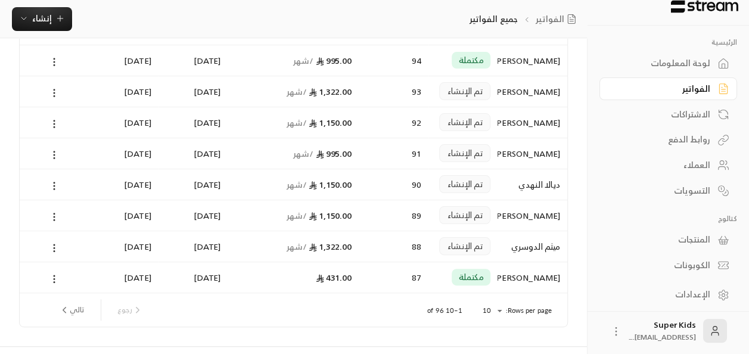
click at [73, 318] on button "تالي" at bounding box center [71, 310] width 35 height 20
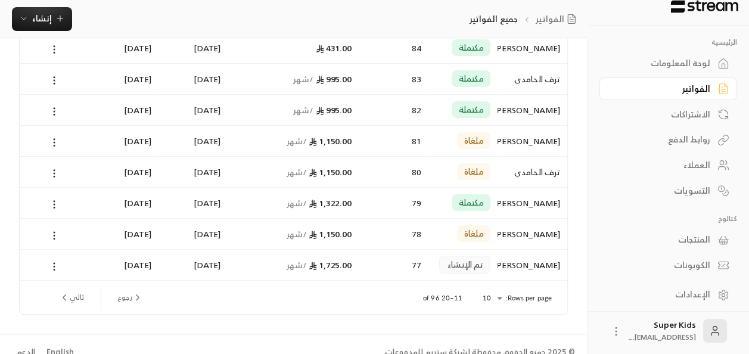
scroll to position [182, 0]
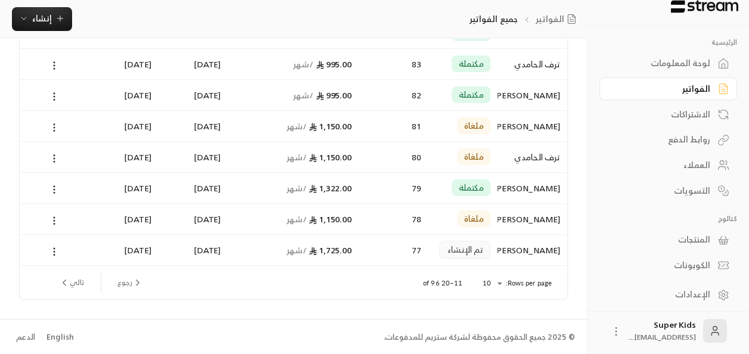
click at [73, 284] on button "تالي" at bounding box center [71, 282] width 35 height 20
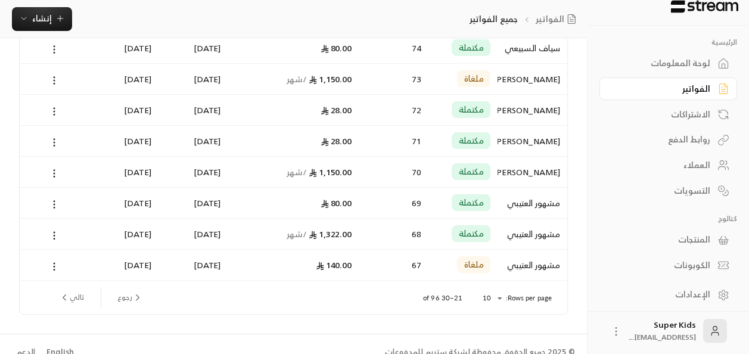
scroll to position [167, 0]
click at [66, 300] on icon "next page" at bounding box center [64, 297] width 11 height 11
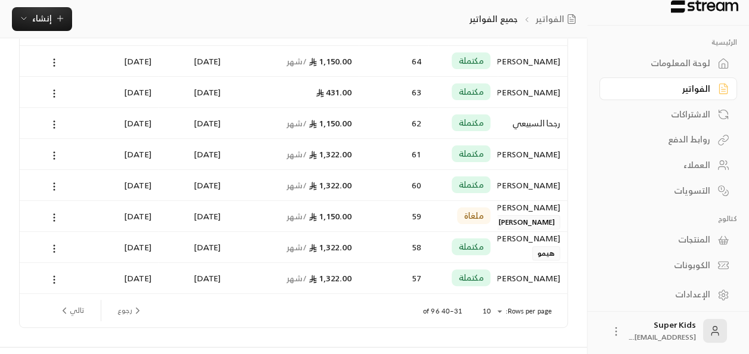
scroll to position [157, 0]
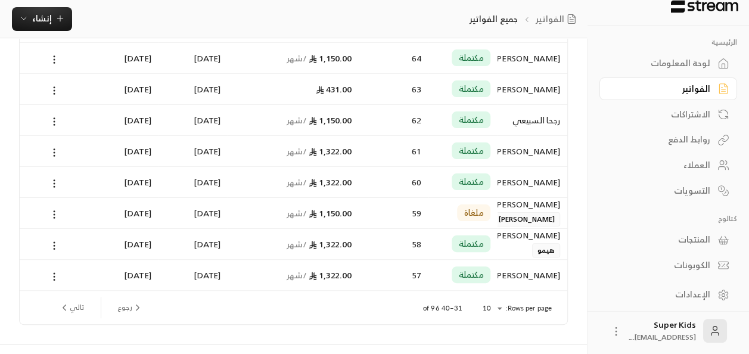
click at [69, 305] on icon "next page" at bounding box center [64, 307] width 11 height 11
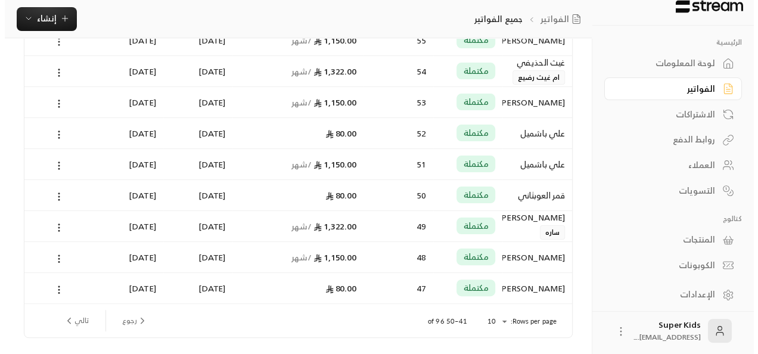
scroll to position [144, 0]
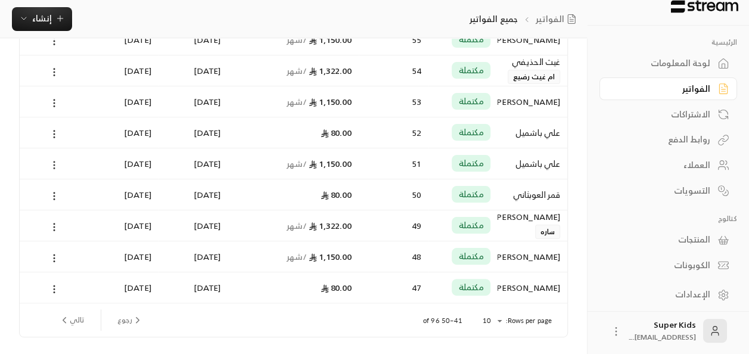
click at [55, 163] on icon at bounding box center [54, 165] width 11 height 11
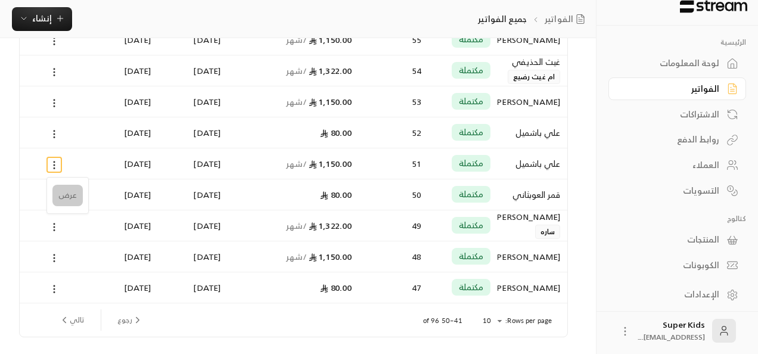
click at [66, 196] on li "عرض" at bounding box center [67, 195] width 30 height 21
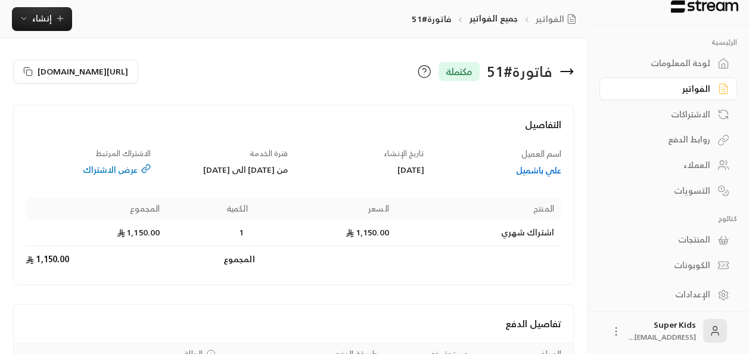
click at [562, 70] on icon at bounding box center [567, 71] width 14 height 14
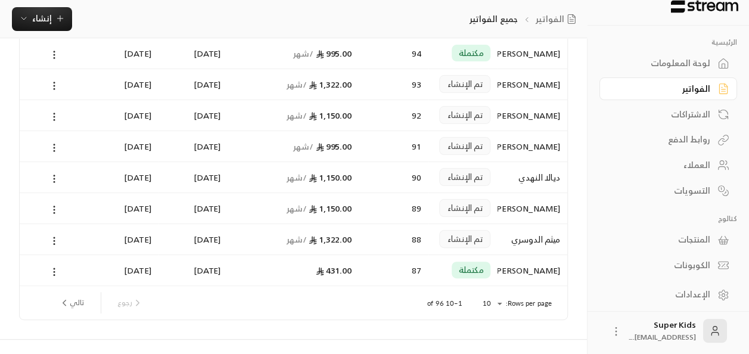
scroll to position [182, 0]
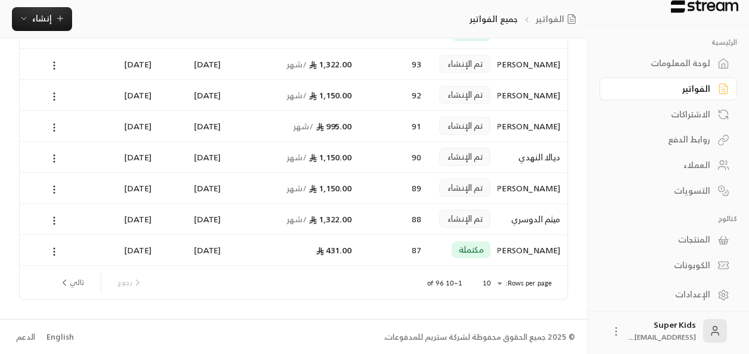
click at [75, 285] on button "تالي" at bounding box center [71, 282] width 35 height 20
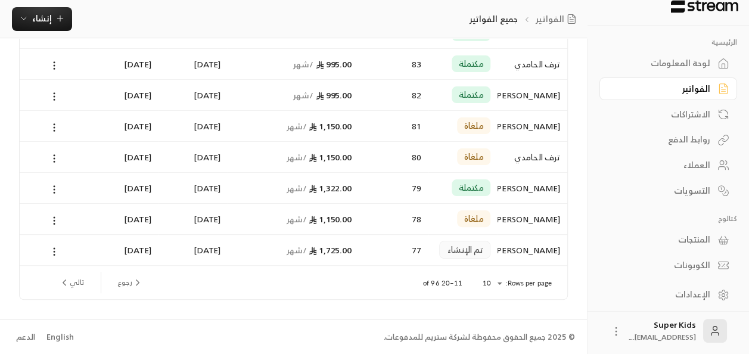
click at [72, 290] on button "تالي" at bounding box center [71, 282] width 35 height 20
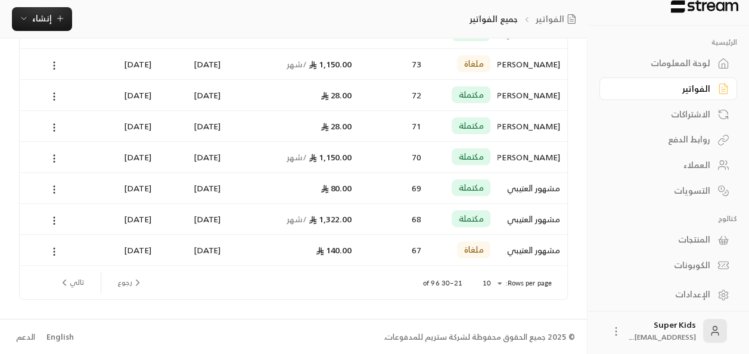
click at [71, 286] on button "تالي" at bounding box center [71, 282] width 35 height 20
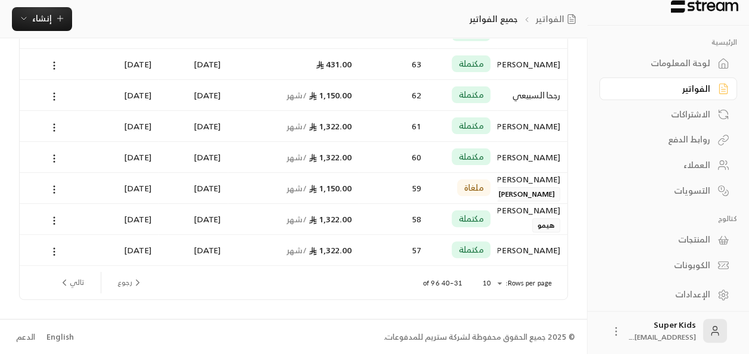
click at [74, 287] on button "تالي" at bounding box center [71, 282] width 35 height 20
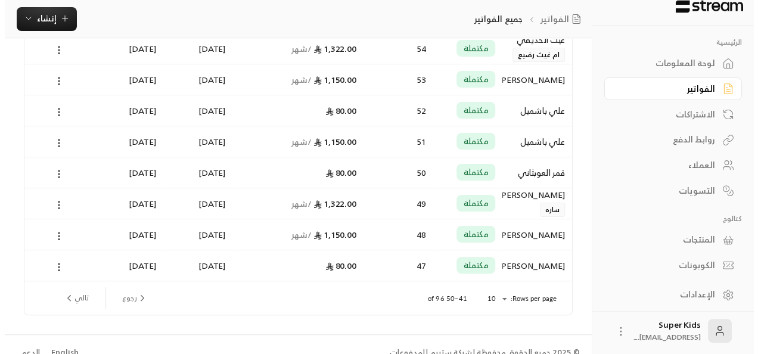
scroll to position [172, 0]
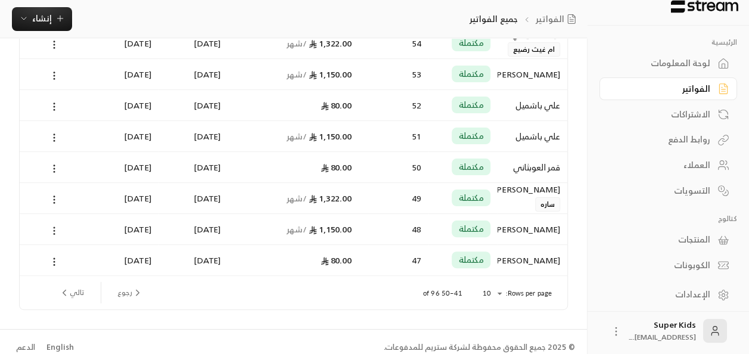
click at [50, 229] on icon at bounding box center [54, 230] width 11 height 11
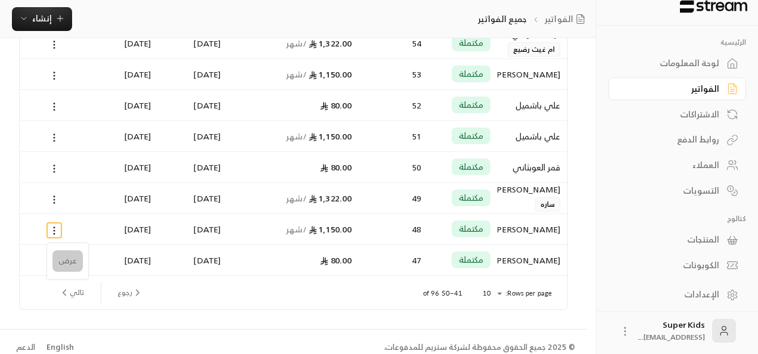
click at [70, 259] on li "عرض" at bounding box center [67, 260] width 30 height 21
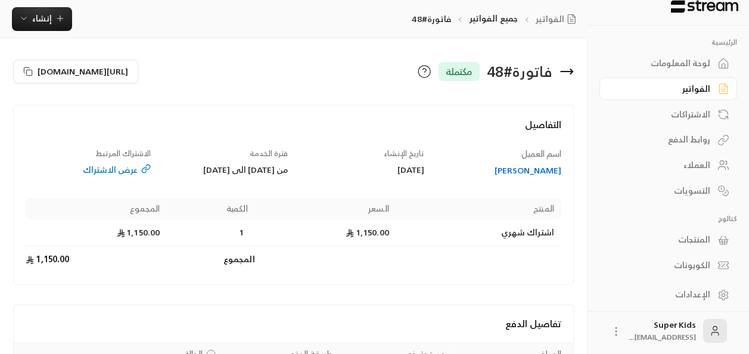
click at [562, 73] on icon at bounding box center [567, 71] width 14 height 14
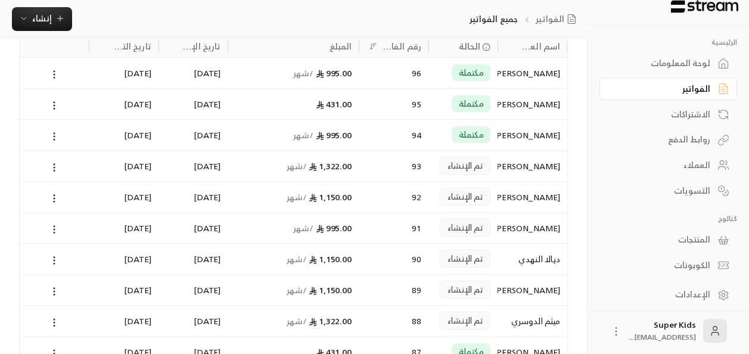
scroll to position [182, 0]
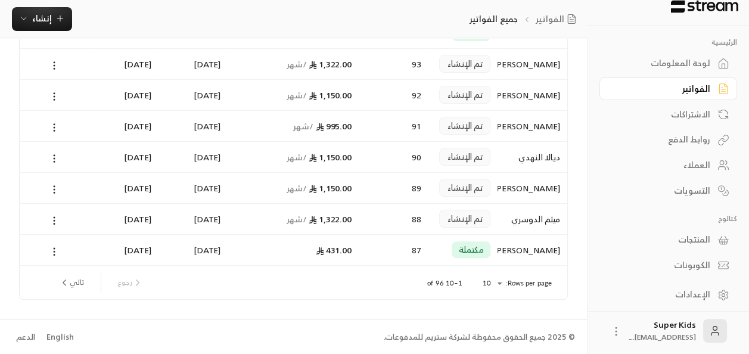
click at [69, 283] on button "تالي" at bounding box center [71, 282] width 35 height 20
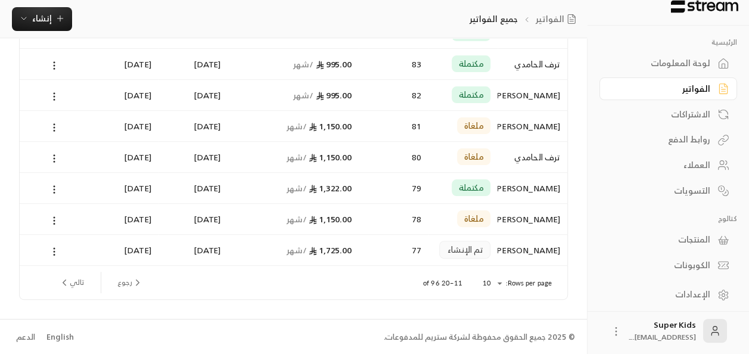
click at [73, 283] on button "تالي" at bounding box center [71, 282] width 35 height 20
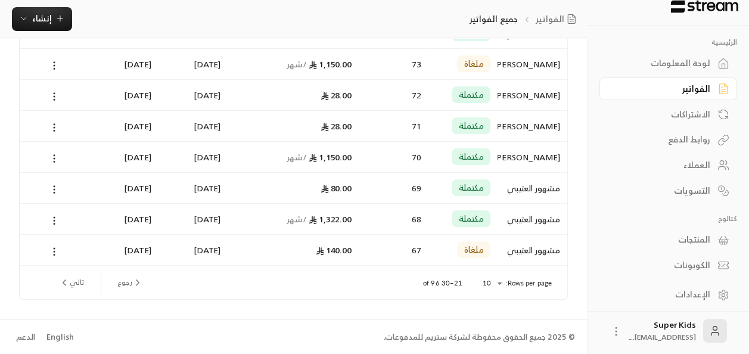
click at [73, 280] on button "تالي" at bounding box center [71, 282] width 35 height 20
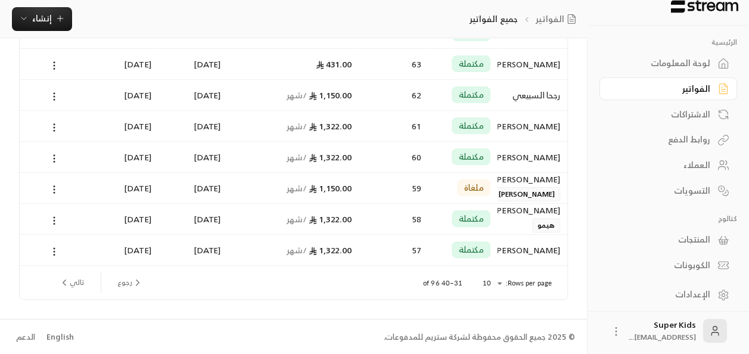
click at [74, 283] on button "تالي" at bounding box center [71, 282] width 35 height 20
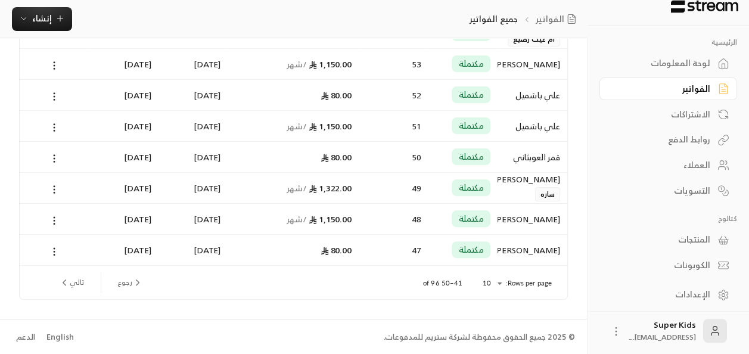
click at [73, 287] on button "تالي" at bounding box center [71, 282] width 35 height 20
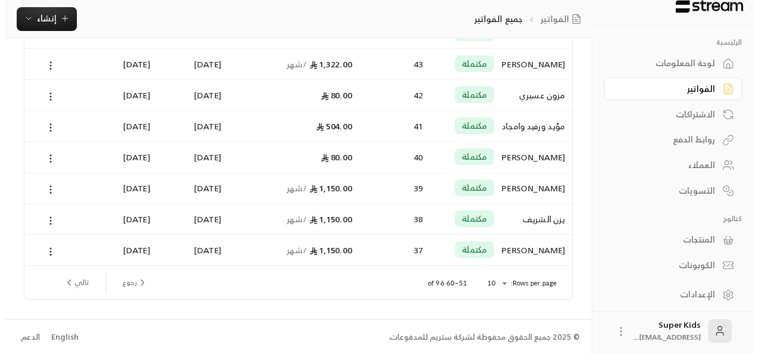
scroll to position [0, 0]
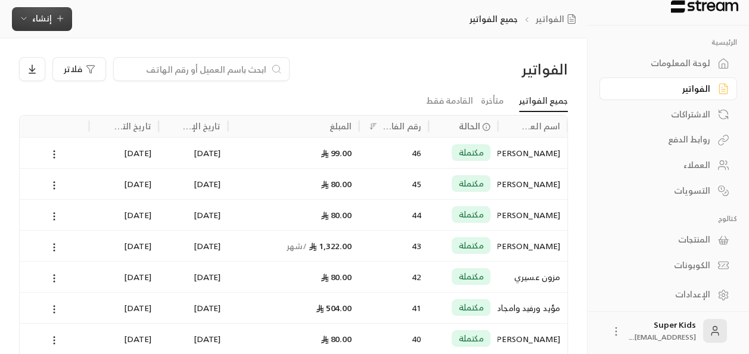
click at [54, 21] on span "إنشاء" at bounding box center [42, 18] width 46 height 15
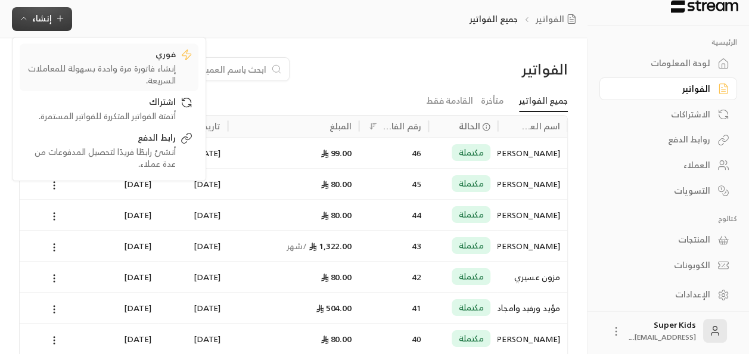
click at [129, 68] on div "إنشاء فاتورة مرة واحدة بسهولة للمعاملات السريعة." at bounding box center [101, 75] width 150 height 24
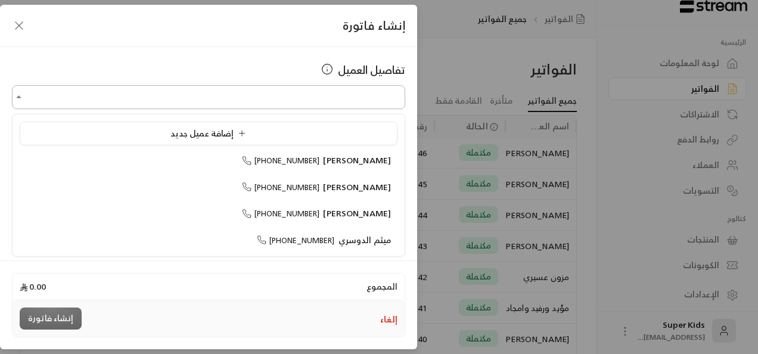
click at [258, 97] on input "اختر العميل" at bounding box center [208, 97] width 393 height 21
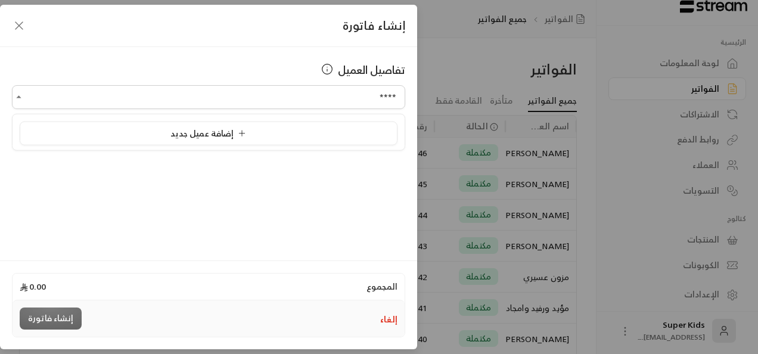
type input "****"
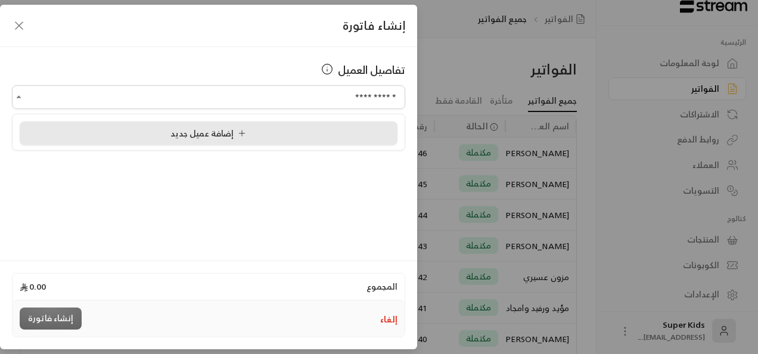
click at [262, 144] on li "إضافة عميل جديد" at bounding box center [209, 134] width 378 height 24
type input "**********"
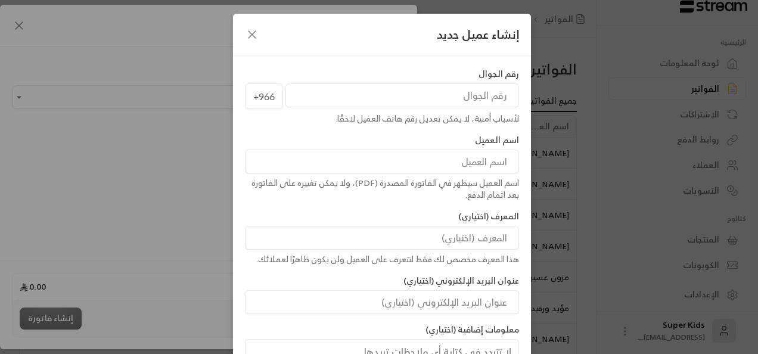
click at [476, 89] on input "tel" at bounding box center [403, 95] width 234 height 24
paste input "545800534"
type input "545800534"
click at [464, 168] on input at bounding box center [382, 162] width 274 height 24
type input "[PERSON_NAME]"
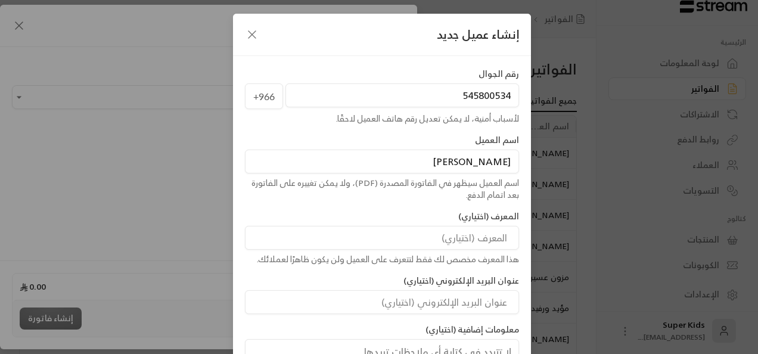
click at [457, 207] on div "رقم الجوال [PHONE_NUMBER] لأسباب أمنية، لا يمكن تعديل رقم هاتف العميل لاحقًا. ا…" at bounding box center [382, 230] width 286 height 325
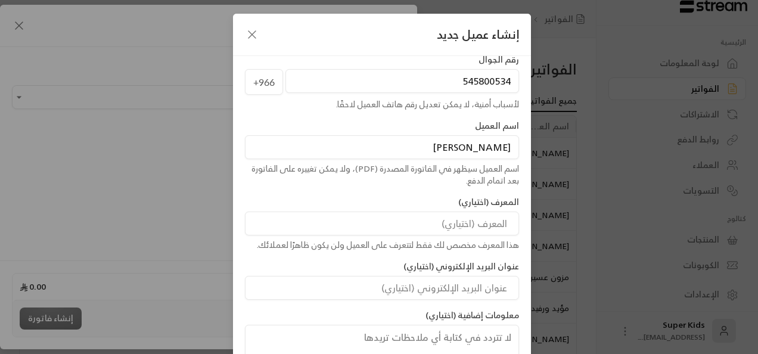
scroll to position [96, 0]
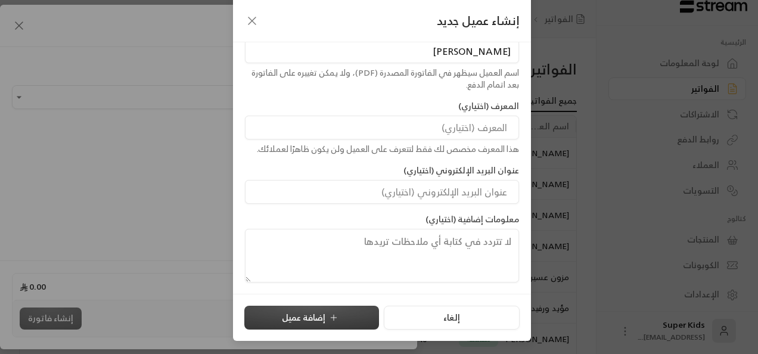
click at [336, 310] on button "إضافة عميل" at bounding box center [311, 318] width 135 height 24
type input "**********"
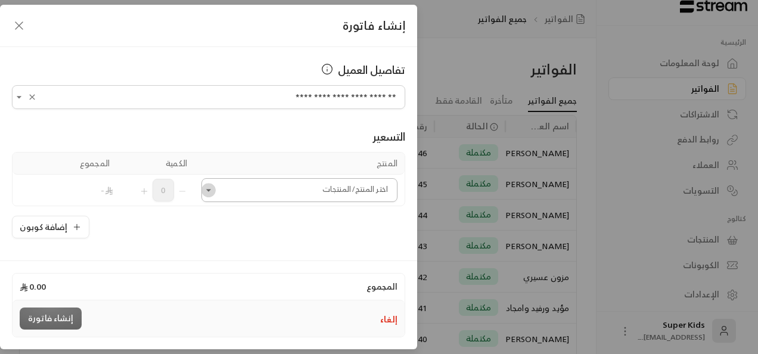
click at [215, 192] on icon "Open" at bounding box center [209, 190] width 12 height 12
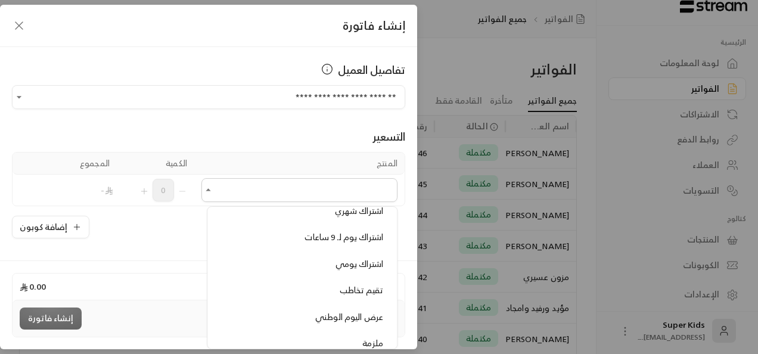
scroll to position [136, 0]
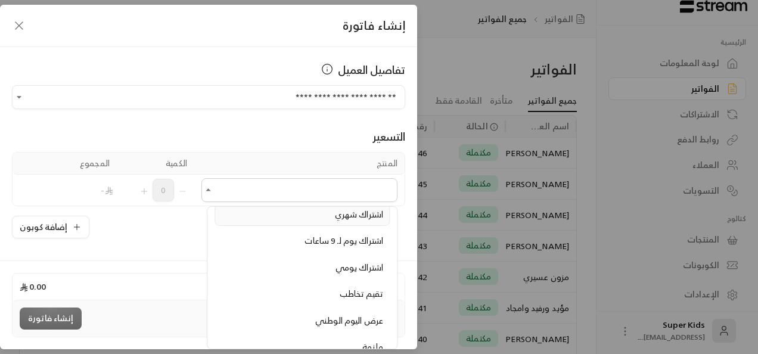
click at [342, 218] on span "اشتراك شهري" at bounding box center [359, 214] width 48 height 15
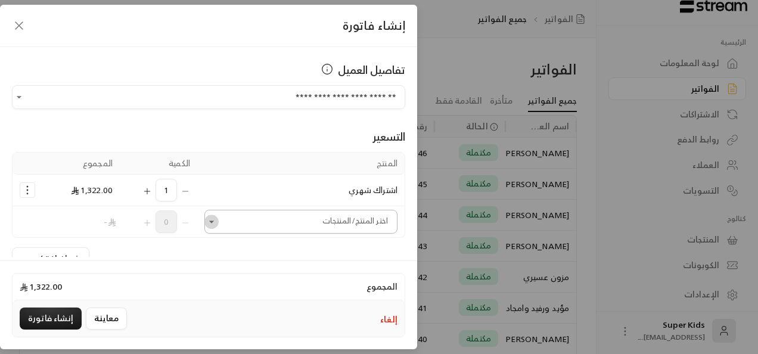
click at [215, 221] on icon "Open" at bounding box center [212, 222] width 12 height 12
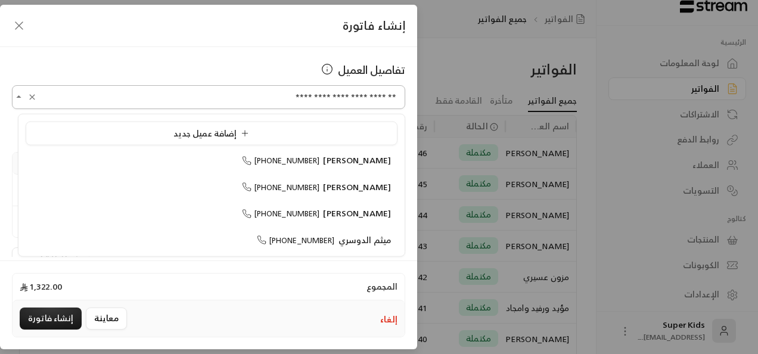
scroll to position [1549, 0]
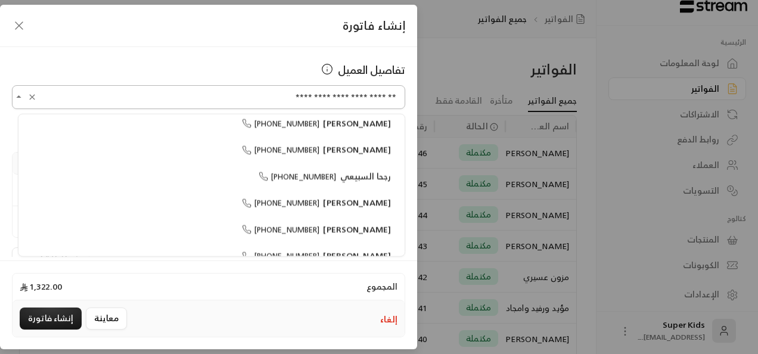
click at [155, 100] on input "**********" at bounding box center [208, 97] width 393 height 21
click at [192, 56] on div "**********" at bounding box center [208, 152] width 417 height 210
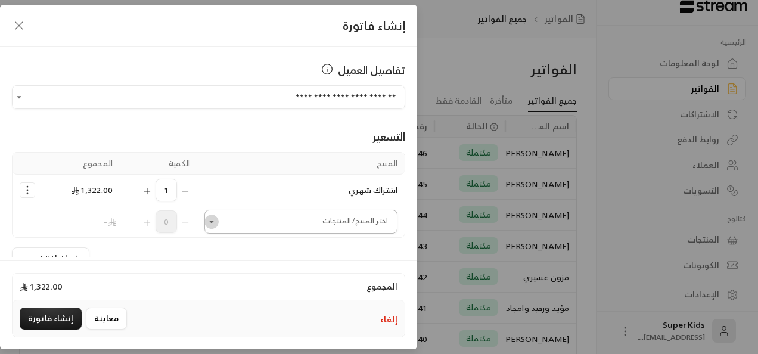
click at [212, 222] on icon "Open" at bounding box center [212, 222] width 12 height 12
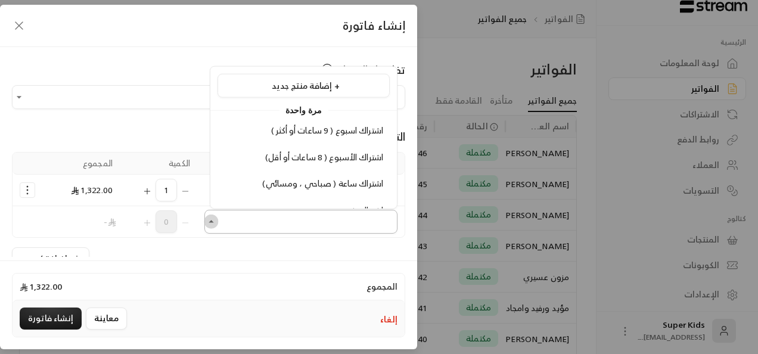
click at [212, 222] on icon "Close" at bounding box center [212, 222] width 12 height 12
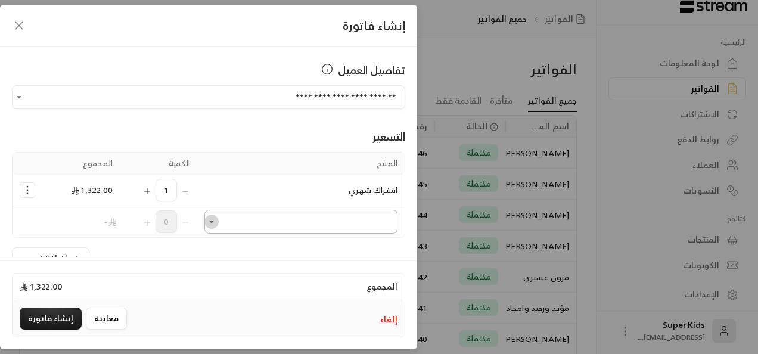
click at [217, 225] on icon "Open" at bounding box center [212, 222] width 12 height 12
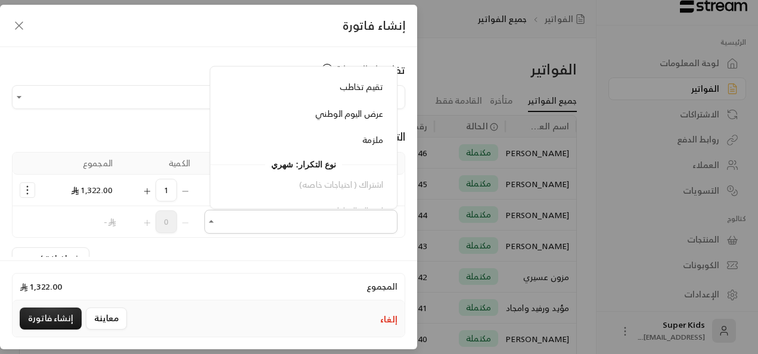
scroll to position [206, 0]
click at [319, 131] on div "ملزمة" at bounding box center [303, 137] width 159 height 13
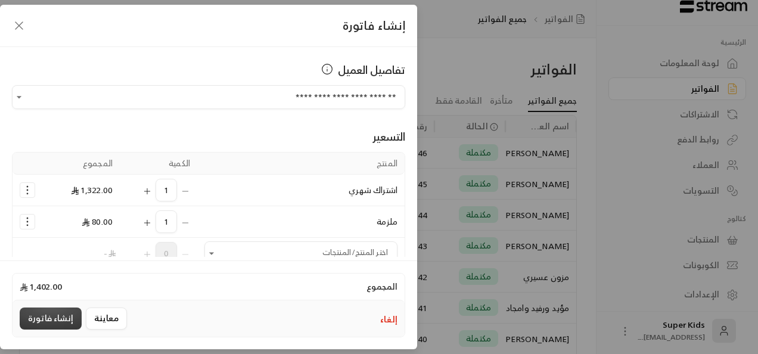
click at [33, 320] on button "إنشاء فاتورة" at bounding box center [51, 319] width 62 height 22
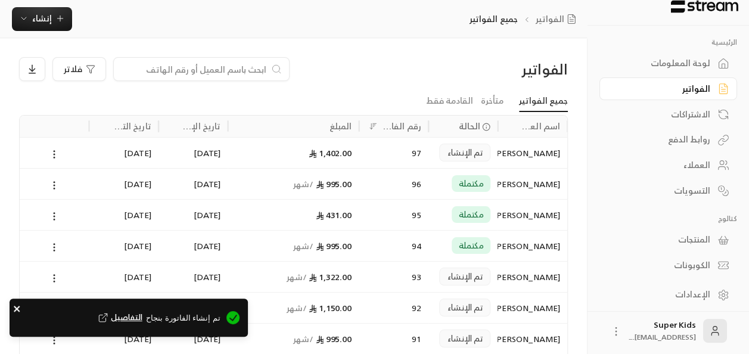
click at [21, 311] on icon "close" at bounding box center [17, 309] width 8 height 10
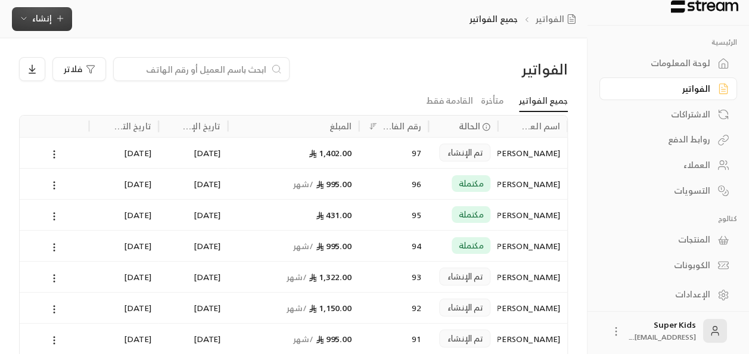
click at [41, 19] on span "إنشاء" at bounding box center [42, 18] width 20 height 15
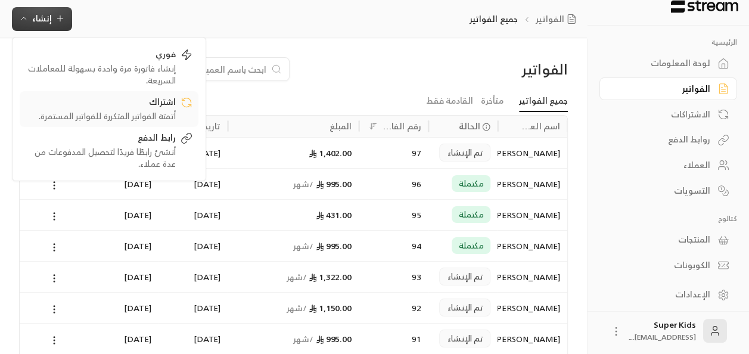
click at [170, 112] on div "أتمتة الفواتير المتكررة للفواتير المستمرة." at bounding box center [101, 116] width 150 height 12
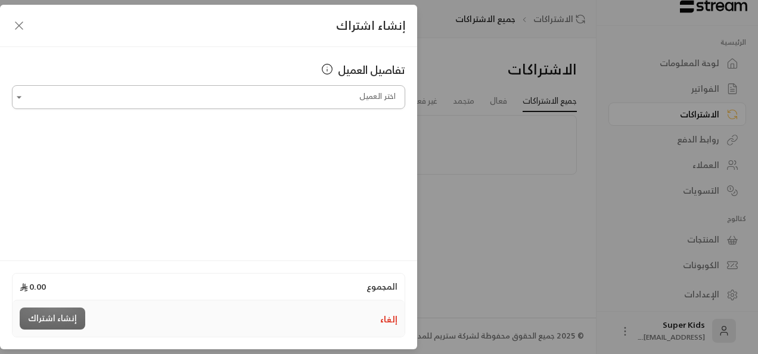
click at [310, 101] on input "اختر العميل" at bounding box center [208, 97] width 393 height 21
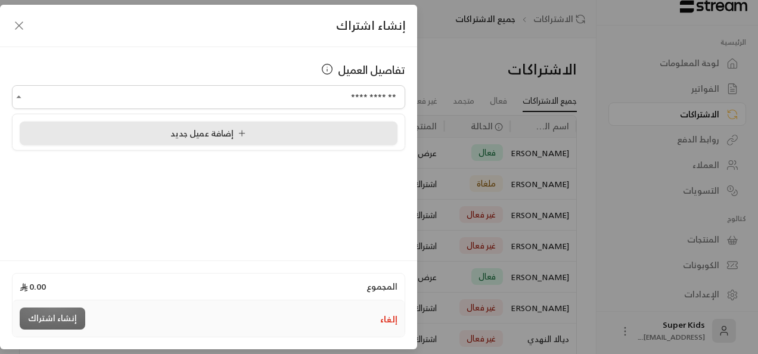
click at [297, 134] on div "إضافة عميل جديد" at bounding box center [208, 133] width 365 height 13
type input "**********"
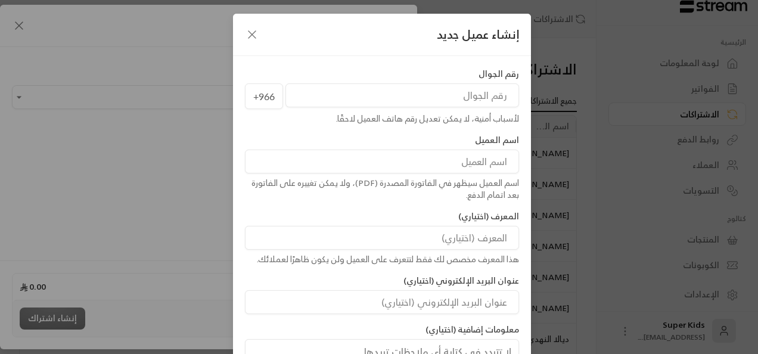
click at [420, 100] on input "tel" at bounding box center [403, 95] width 234 height 24
paste input "501129101"
type input "501129101"
click at [490, 164] on input at bounding box center [382, 162] width 274 height 24
type input "[PERSON_NAME]"
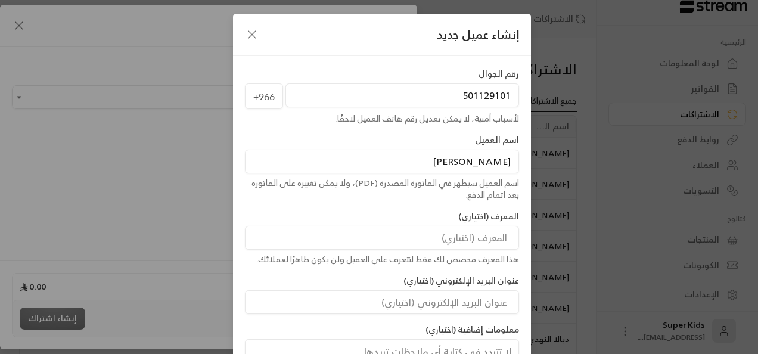
click at [359, 219] on div "المعرف (اختياري) هذا المعرف مخصص لك فقط لتتعرف على العميل ولن يكون ظاهرًا لعملا…" at bounding box center [382, 237] width 286 height 55
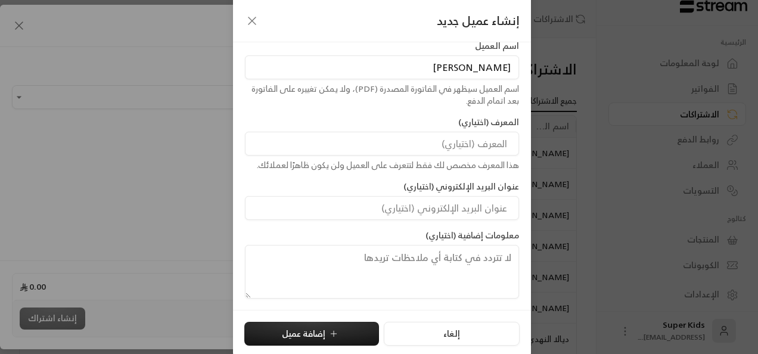
scroll to position [96, 0]
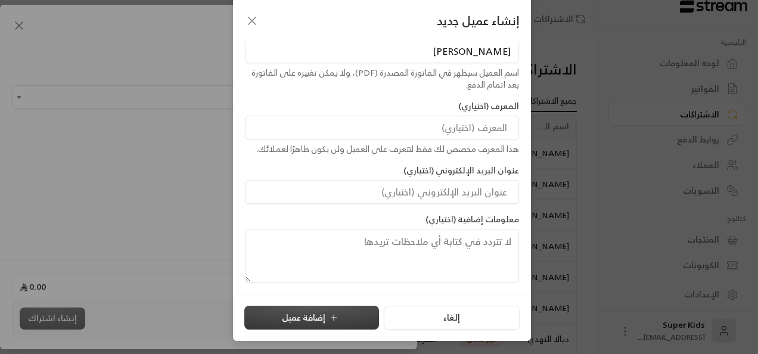
click at [332, 314] on icon "submit" at bounding box center [334, 318] width 10 height 10
type input "**********"
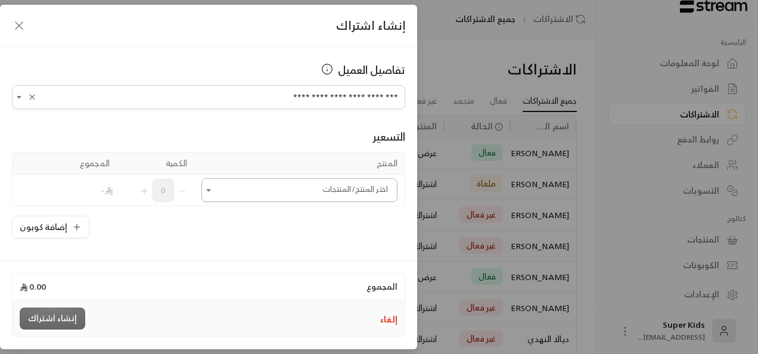
click at [215, 188] on icon "Open" at bounding box center [209, 190] width 12 height 12
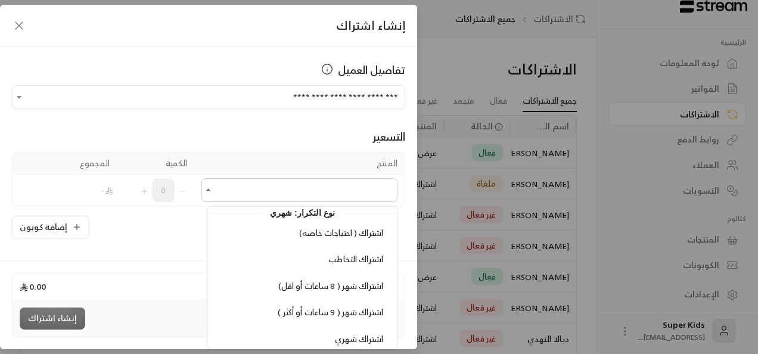
scroll to position [291, 0]
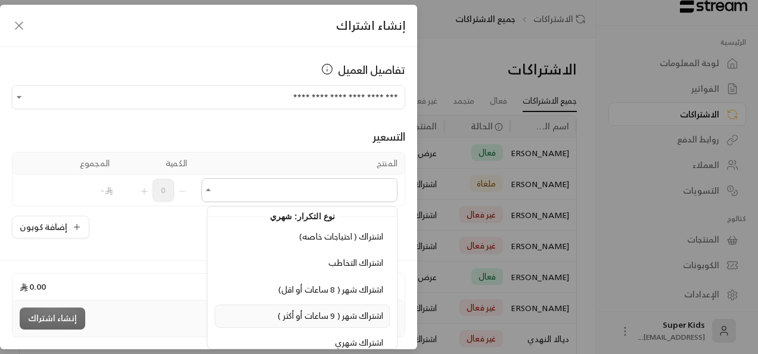
click at [222, 305] on li "اشتراك شهر ( 9 ساعات أو أكثر )" at bounding box center [302, 316] width 175 height 23
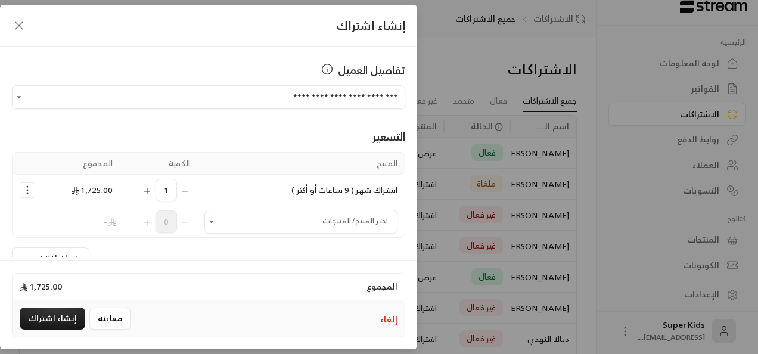
click at [190, 190] on div "1" at bounding box center [158, 190] width 63 height 23
click at [29, 188] on icon "Selected Products" at bounding box center [27, 190] width 12 height 12
click at [88, 160] on span "إزالة المنتج" at bounding box center [78, 164] width 35 height 14
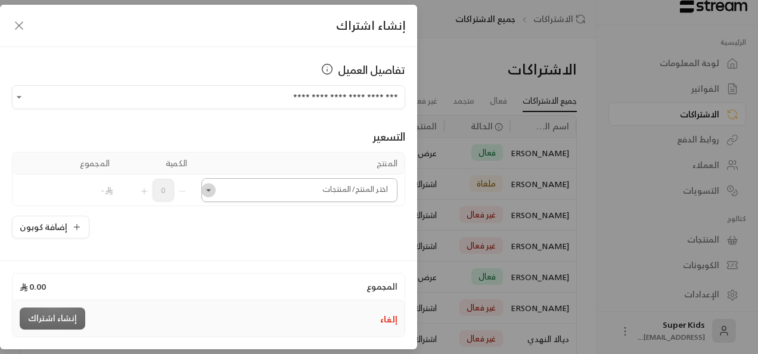
click at [213, 193] on icon "Open" at bounding box center [209, 190] width 12 height 12
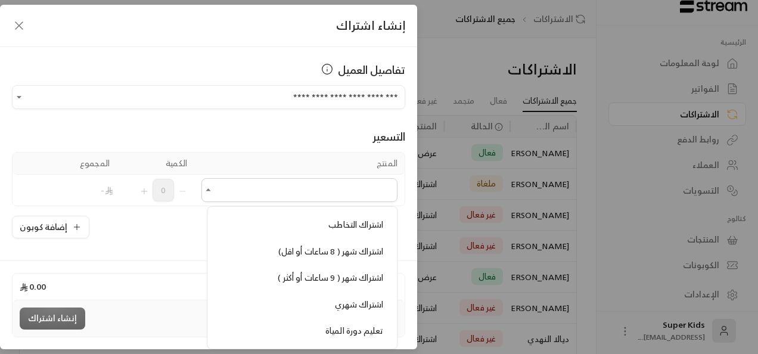
scroll to position [397, 0]
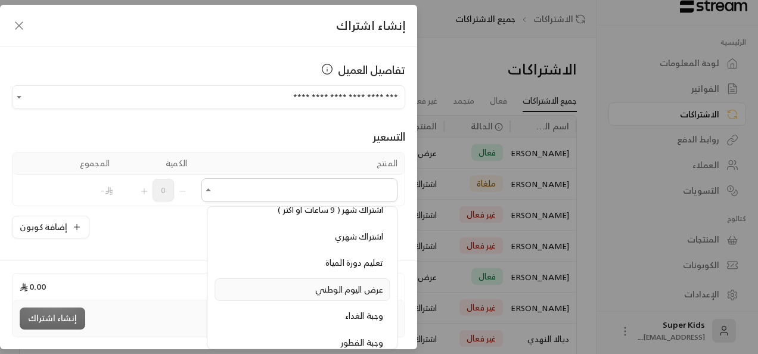
click at [342, 282] on span "عرض اليوم الوطني" at bounding box center [349, 289] width 68 height 15
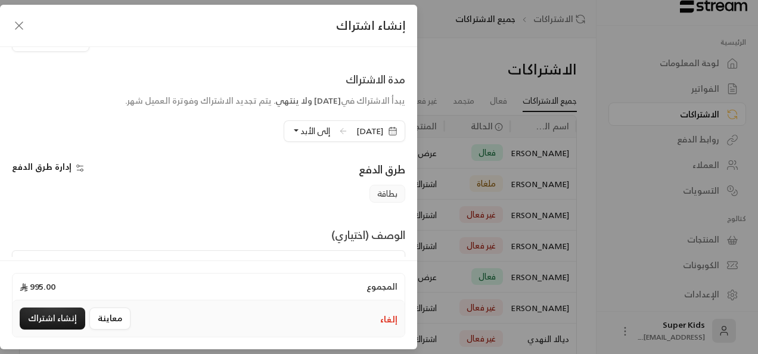
scroll to position [221, 0]
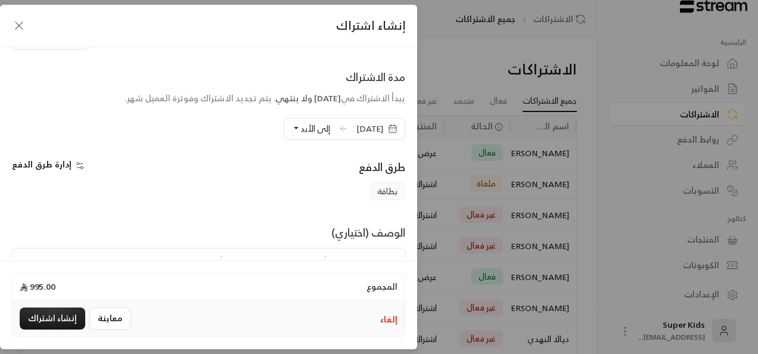
click at [356, 124] on span "[DATE]" at bounding box center [369, 129] width 27 height 12
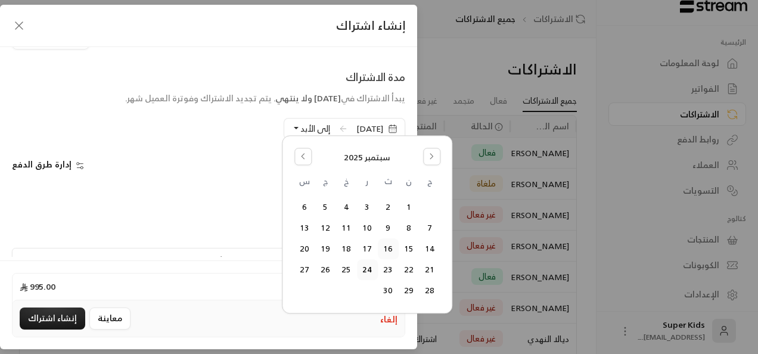
click at [390, 251] on button "16" at bounding box center [389, 250] width 20 height 20
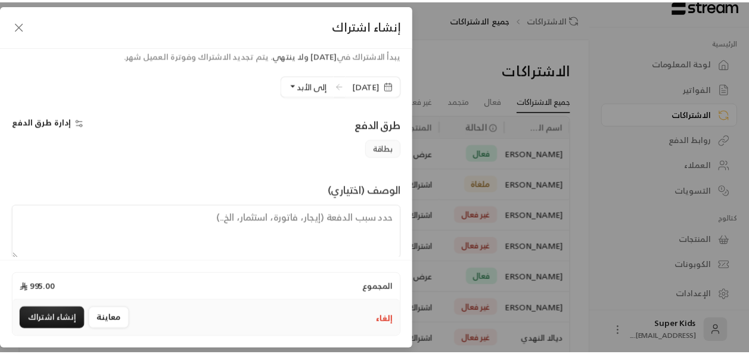
scroll to position [277, 0]
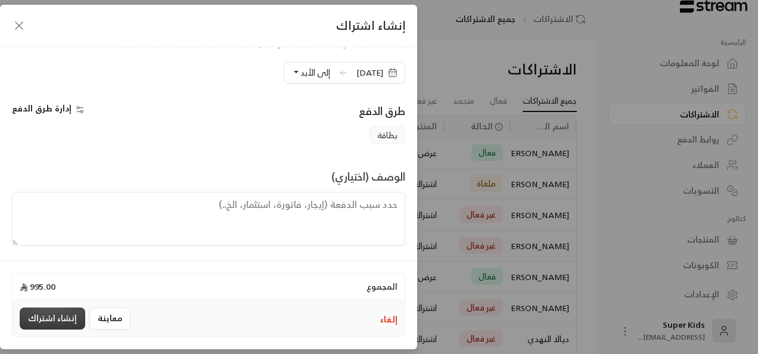
click at [67, 316] on button "إنشاء اشتراك" at bounding box center [53, 319] width 66 height 22
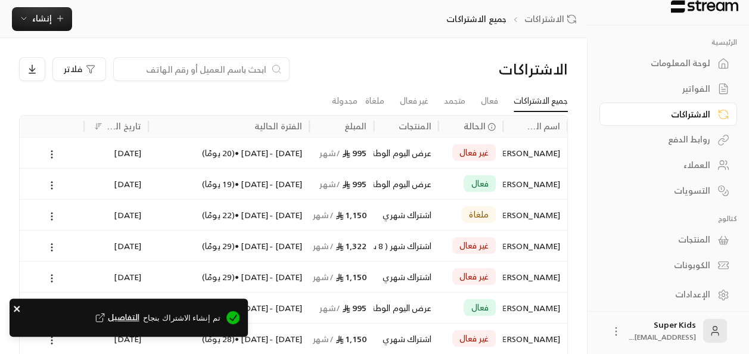
click at [17, 307] on icon "close" at bounding box center [17, 309] width 8 height 10
